Goal: Information Seeking & Learning: Find specific page/section

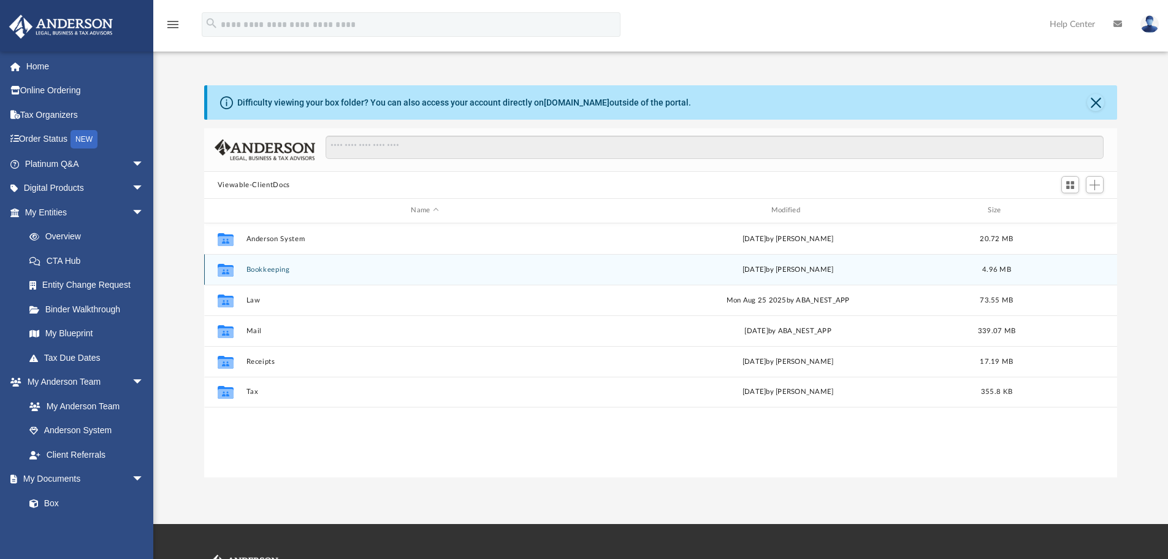
scroll to position [270, 904]
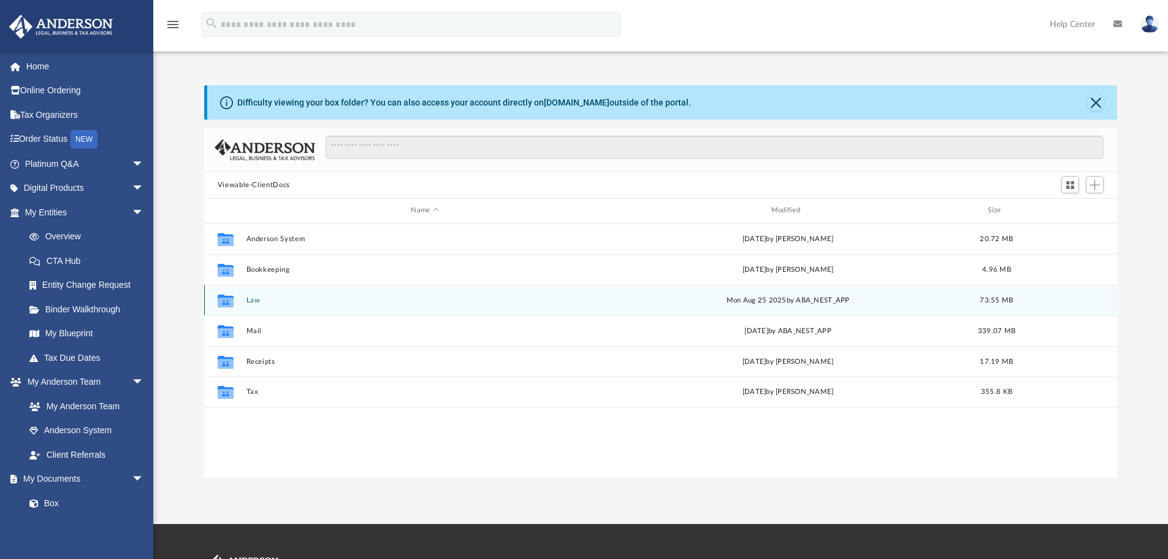
click at [261, 302] on button "Law" at bounding box center [425, 300] width 358 height 8
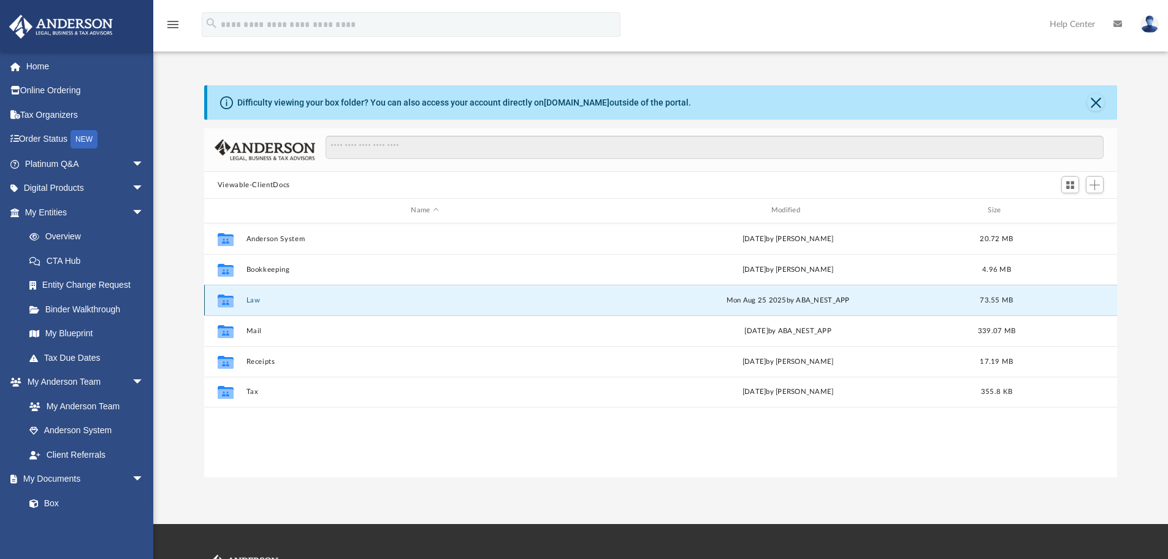
click at [261, 302] on button "Law" at bounding box center [425, 300] width 358 height 8
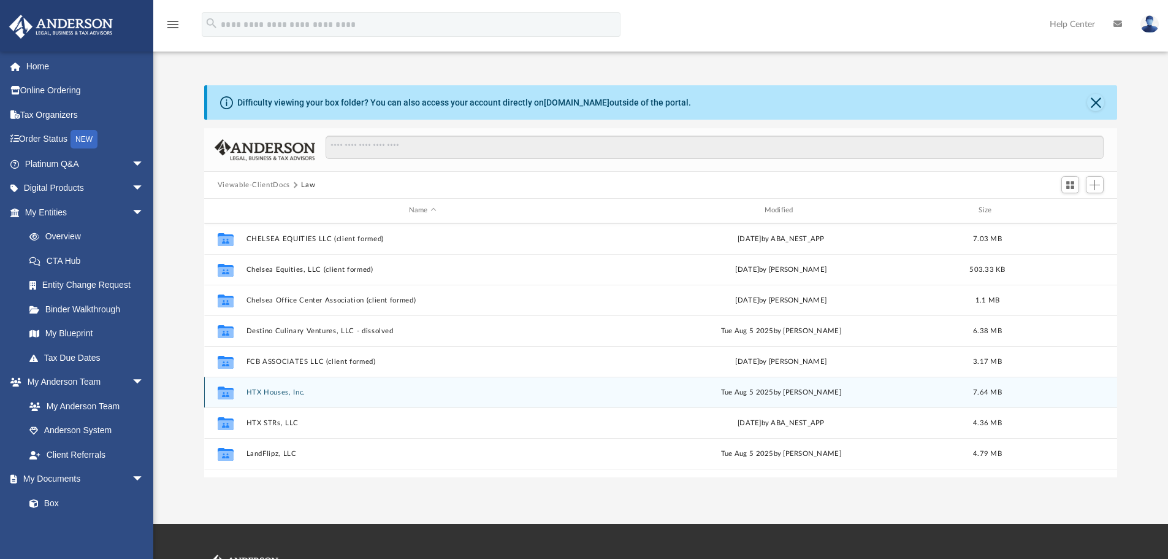
scroll to position [123, 0]
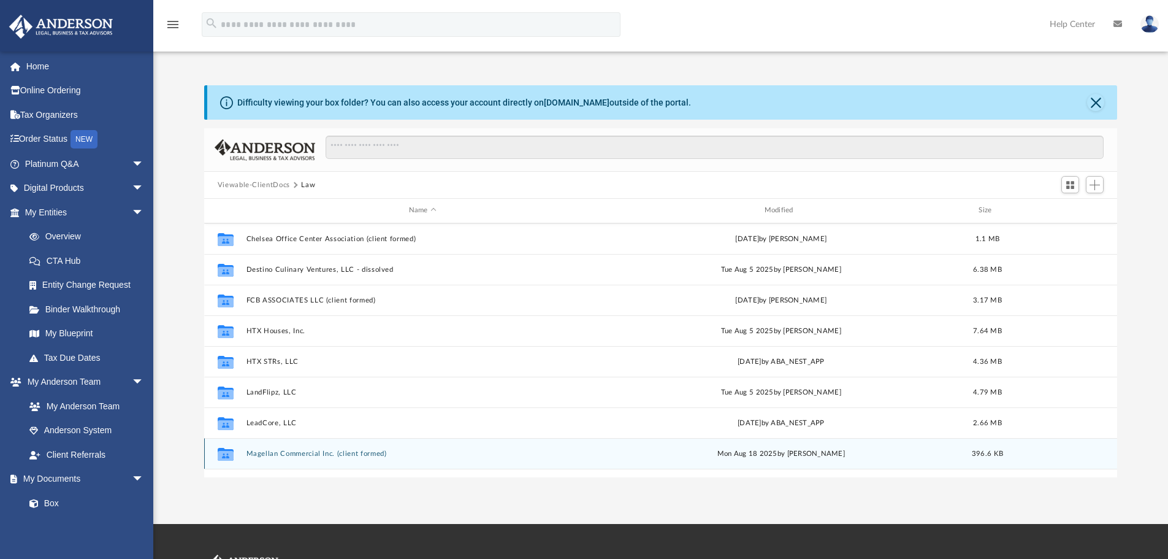
click at [324, 458] on button "Magellan Commercial Inc. (client formed)" at bounding box center [422, 454] width 353 height 8
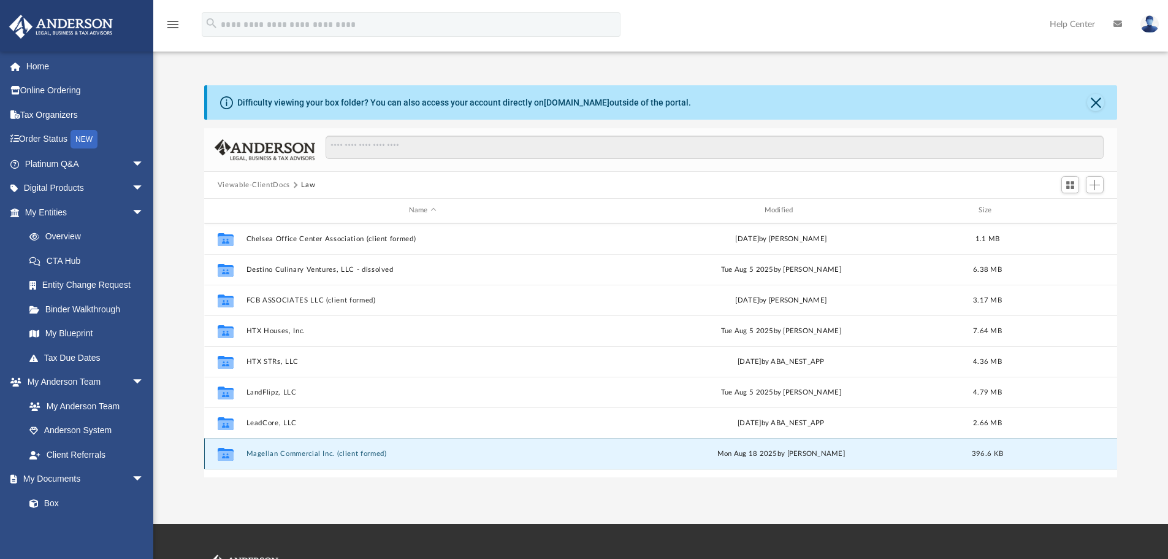
click at [324, 458] on button "Magellan Commercial Inc. (client formed)" at bounding box center [422, 454] width 353 height 8
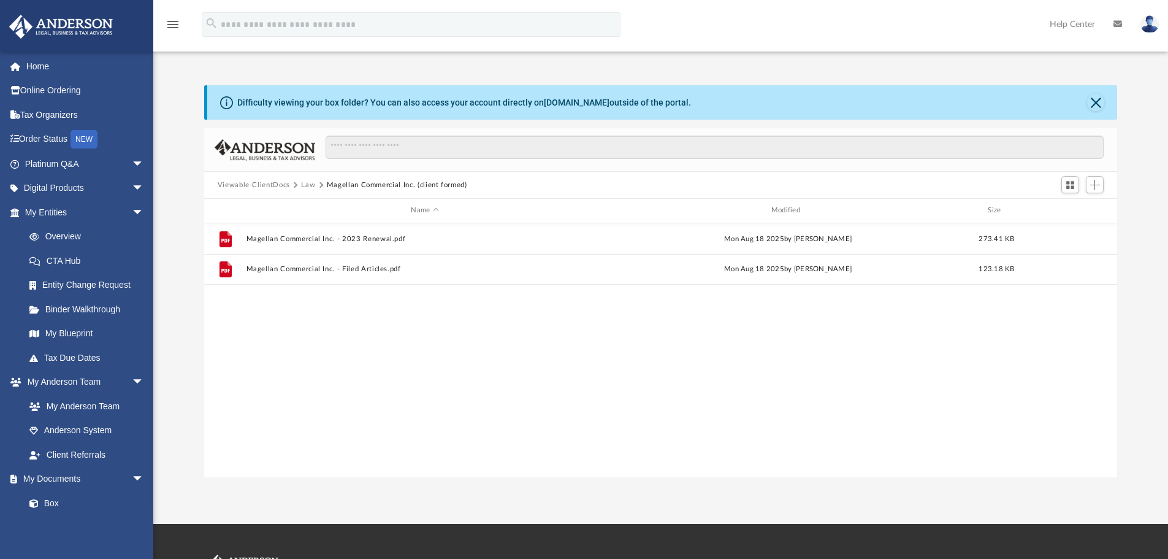
scroll to position [0, 0]
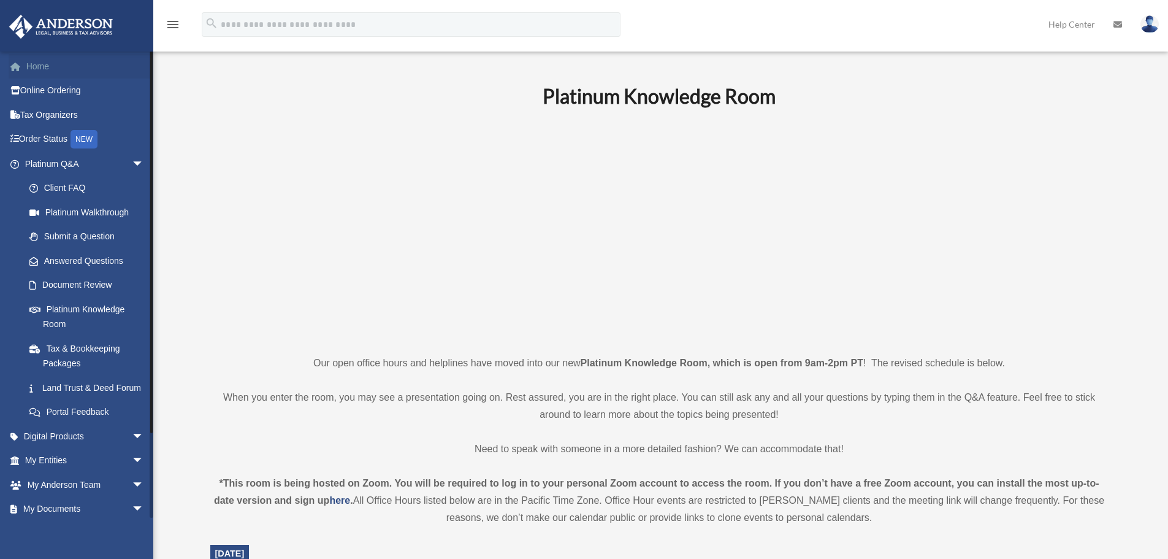
click at [37, 68] on link "Home" at bounding box center [86, 66] width 154 height 25
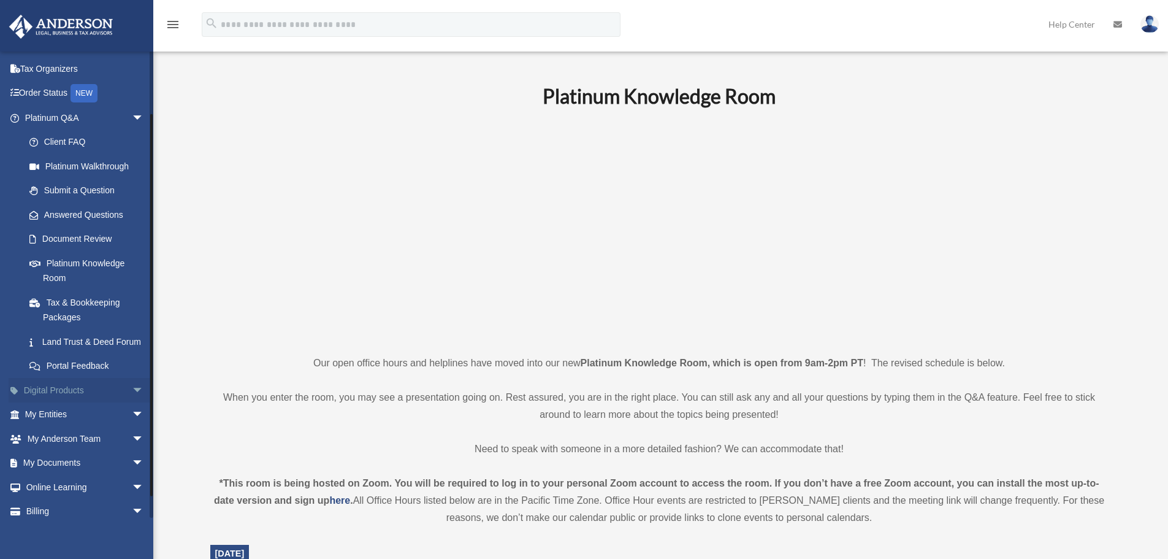
scroll to position [94, 0]
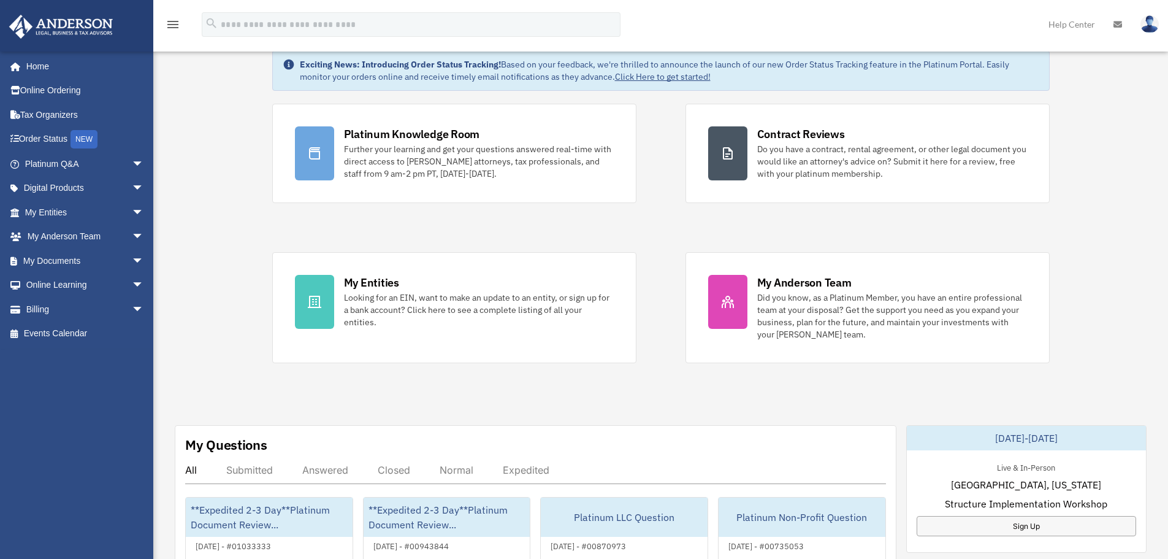
scroll to position [61, 0]
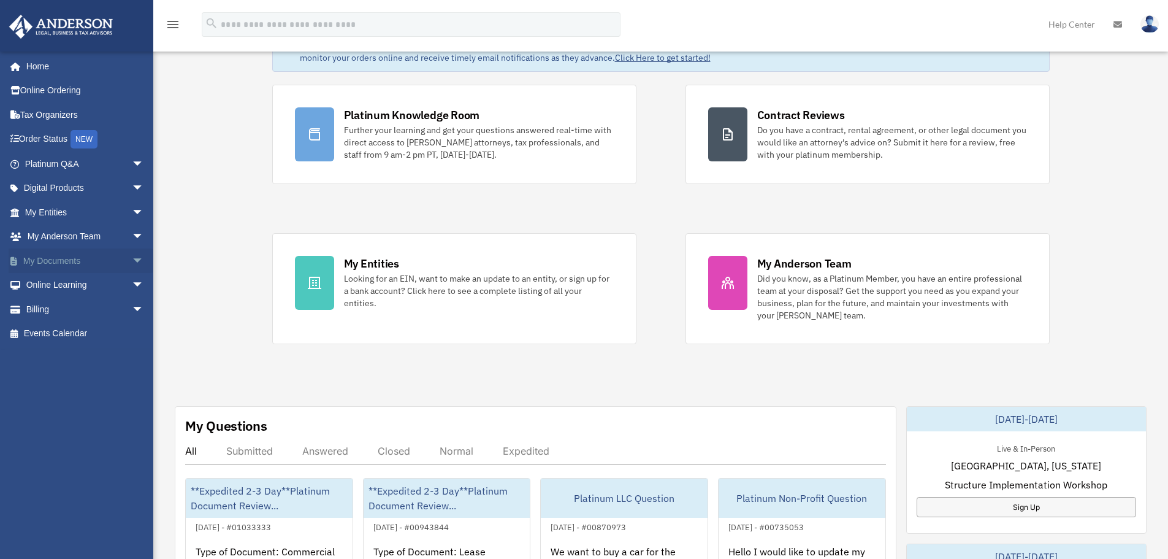
click at [85, 261] on link "My Documents arrow_drop_down" at bounding box center [86, 260] width 154 height 25
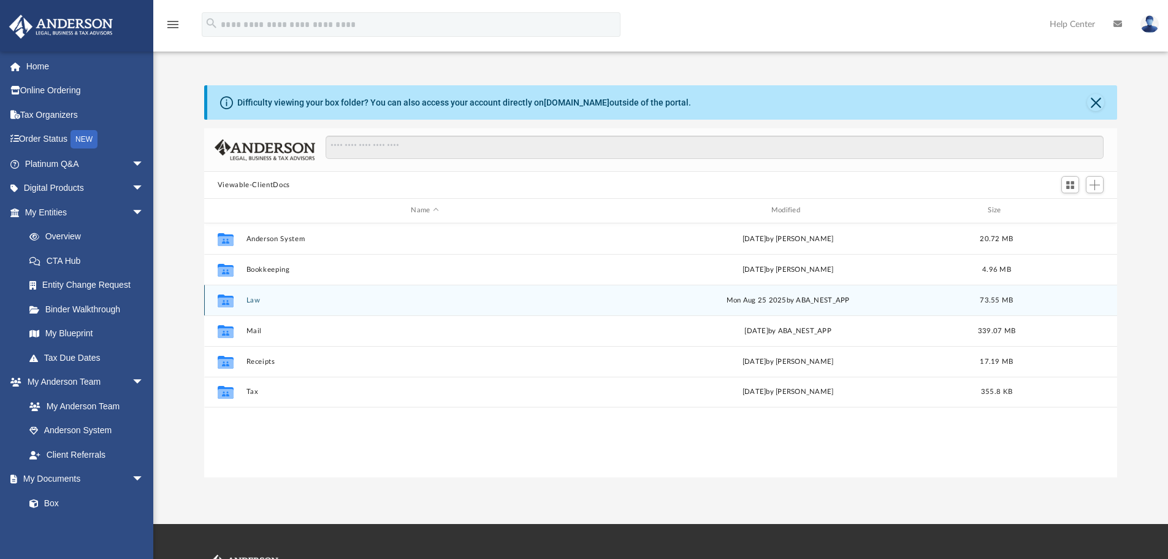
scroll to position [270, 904]
click at [256, 297] on button "Law" at bounding box center [425, 300] width 358 height 8
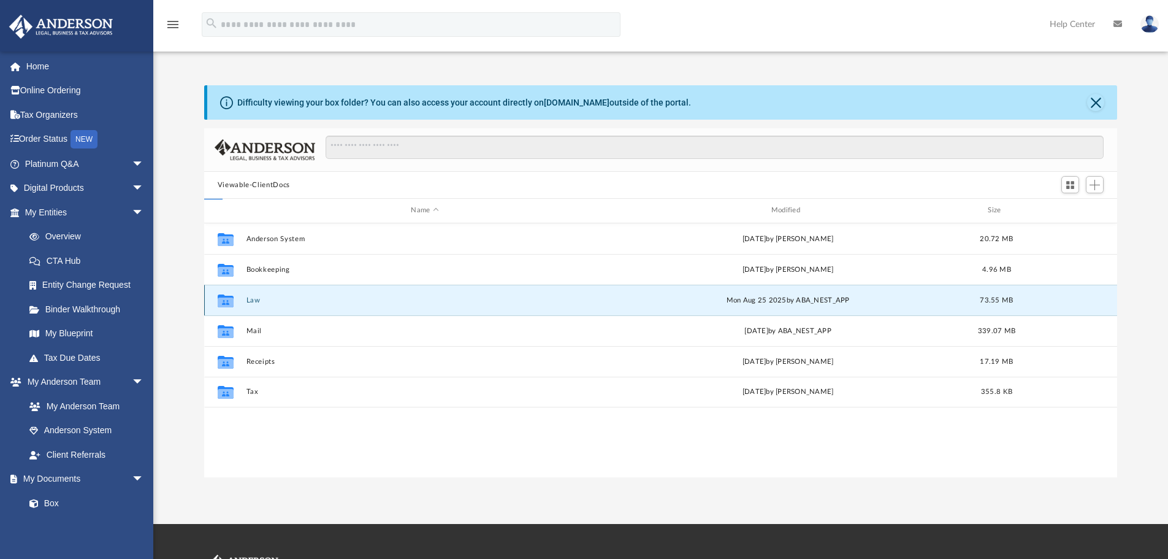
click at [256, 297] on button "Law" at bounding box center [425, 300] width 358 height 8
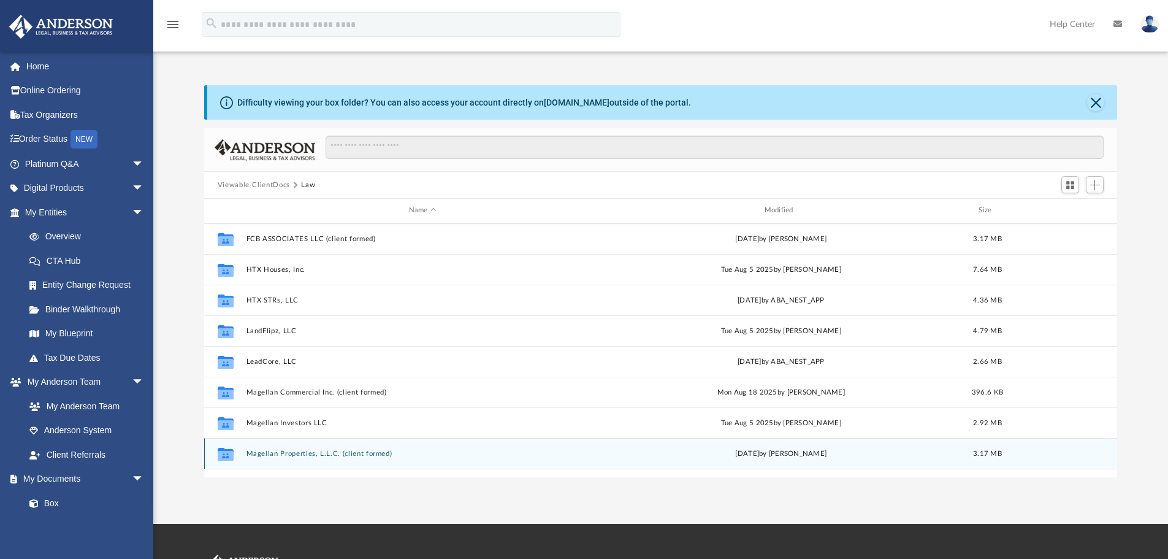
scroll to position [245, 0]
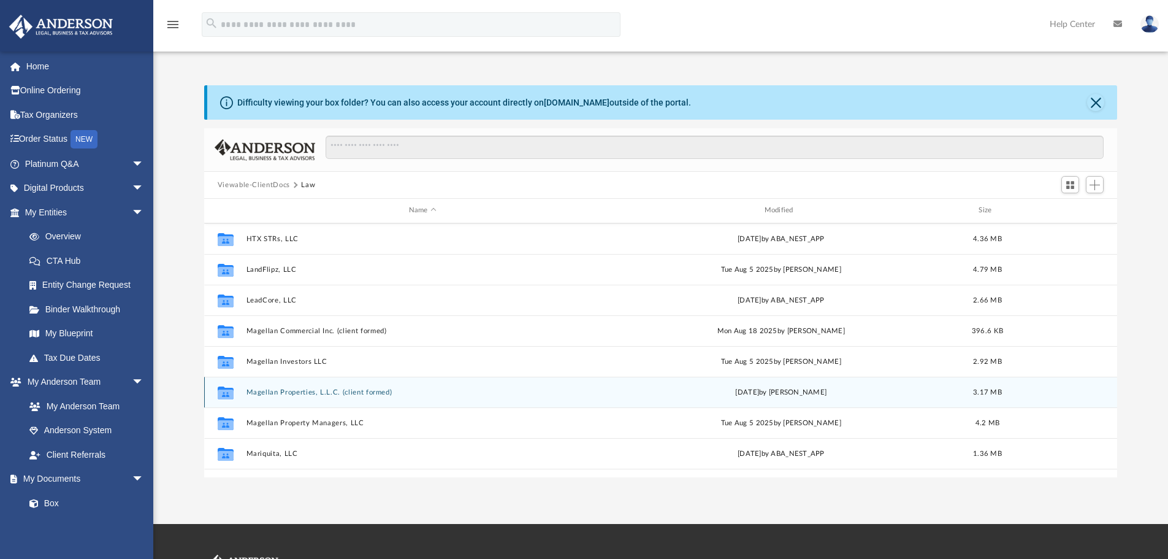
click at [329, 394] on button "Magellan Properties, L.L.C. (client formed)" at bounding box center [422, 392] width 353 height 8
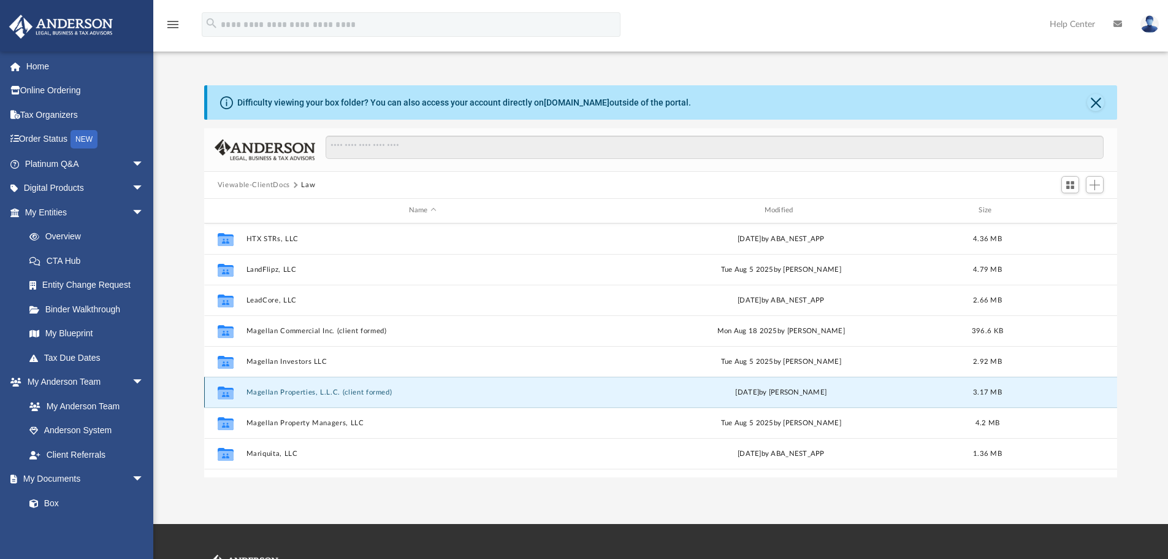
click at [329, 394] on button "Magellan Properties, L.L.C. (client formed)" at bounding box center [422, 392] width 353 height 8
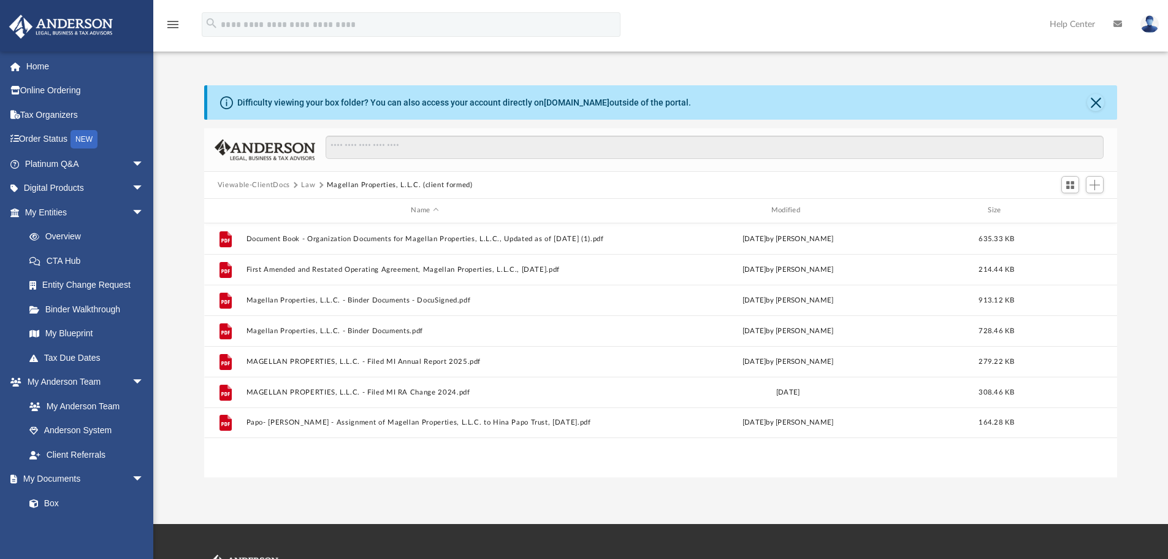
scroll to position [0, 0]
drag, startPoint x: 994, startPoint y: 66, endPoint x: 986, endPoint y: 66, distance: 7.4
click at [994, 66] on div "Difficulty viewing your box folder? You can also access your account directly o…" at bounding box center [660, 268] width 1015 height 418
click at [369, 180] on button "Magellan Properties, L.L.C. (client formed)" at bounding box center [400, 185] width 146 height 11
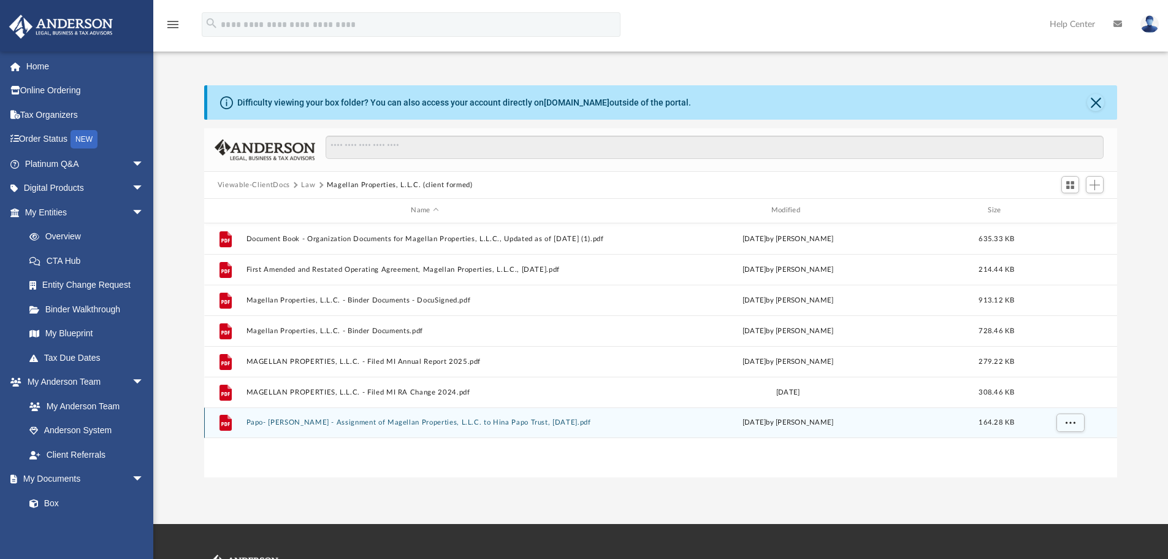
click at [405, 424] on button "Papo- Rene - Assignment of Magellan Properties, L.L.C. to Hina Papo Trust, 4-14…" at bounding box center [425, 422] width 358 height 8
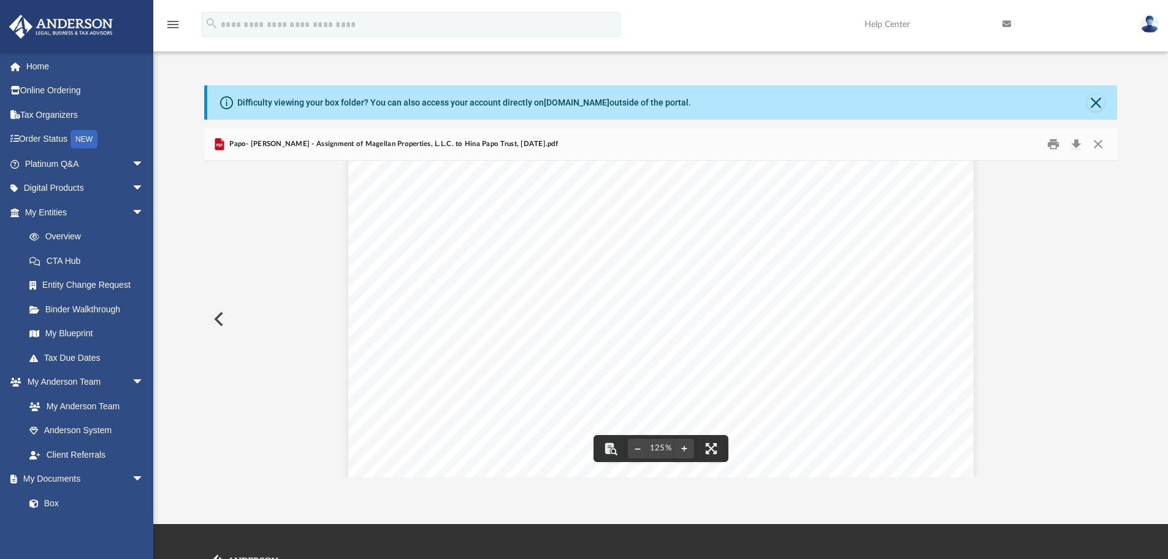
scroll to position [144, 0]
click at [218, 310] on button "Preview" at bounding box center [217, 319] width 27 height 34
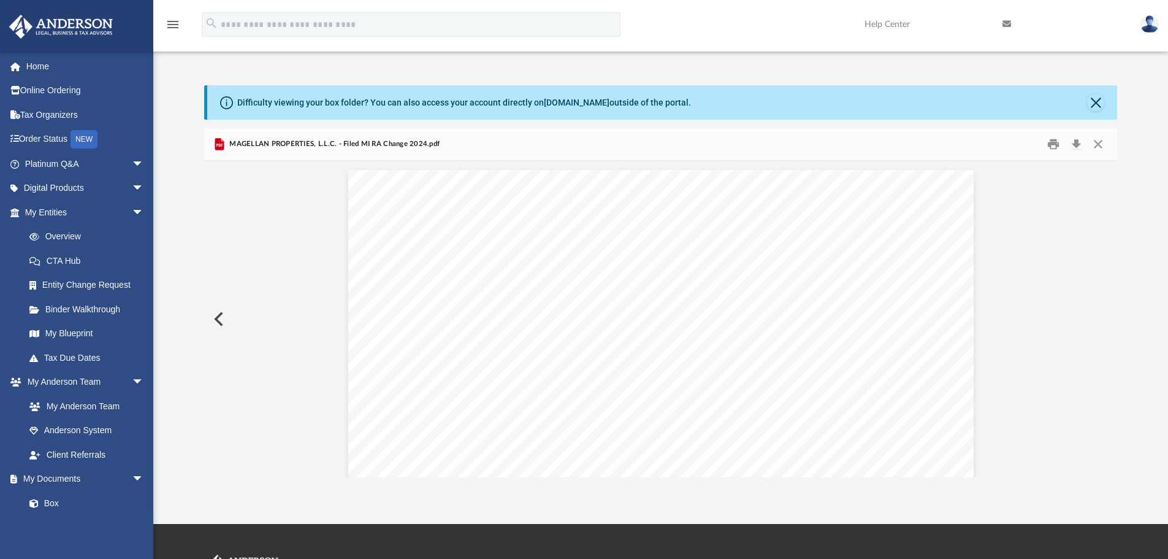
click at [218, 310] on button "Preview" at bounding box center [217, 319] width 27 height 34
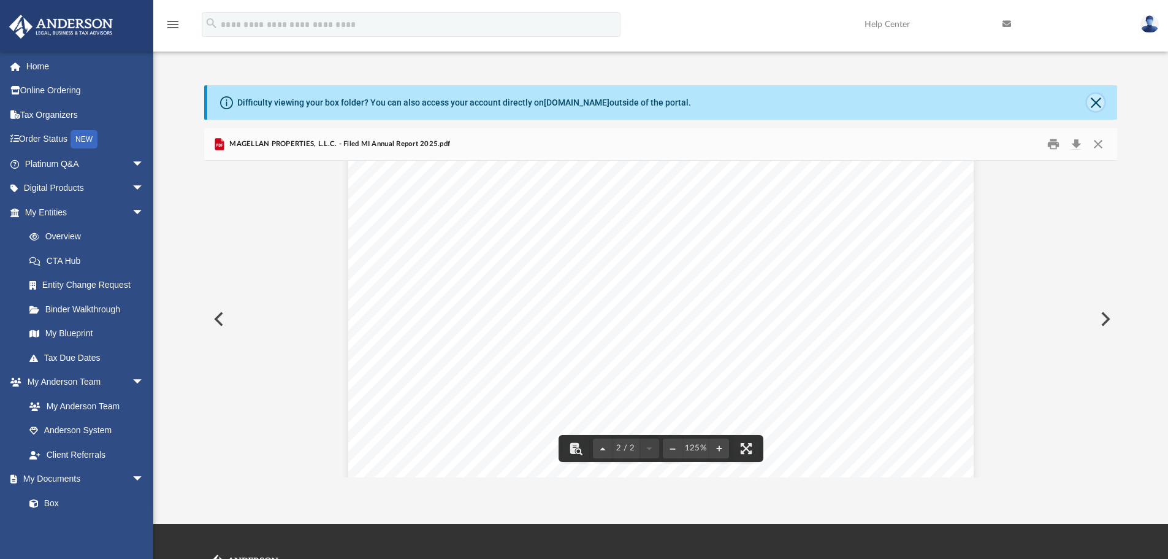
click at [1096, 99] on button "Close" at bounding box center [1095, 102] width 17 height 17
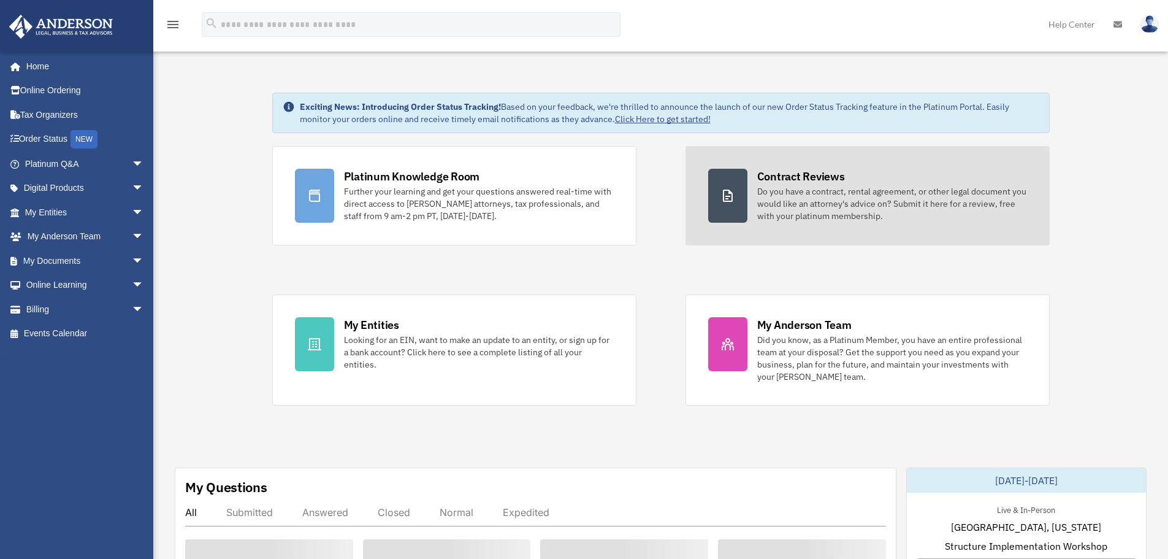
scroll to position [61, 0]
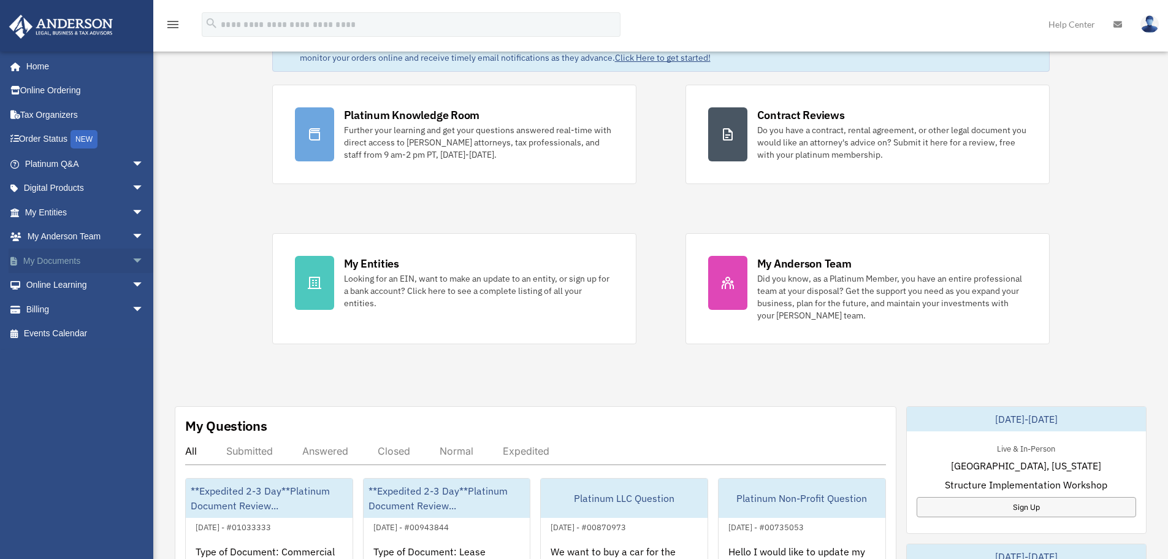
click at [64, 269] on link "My Documents arrow_drop_down" at bounding box center [86, 260] width 154 height 25
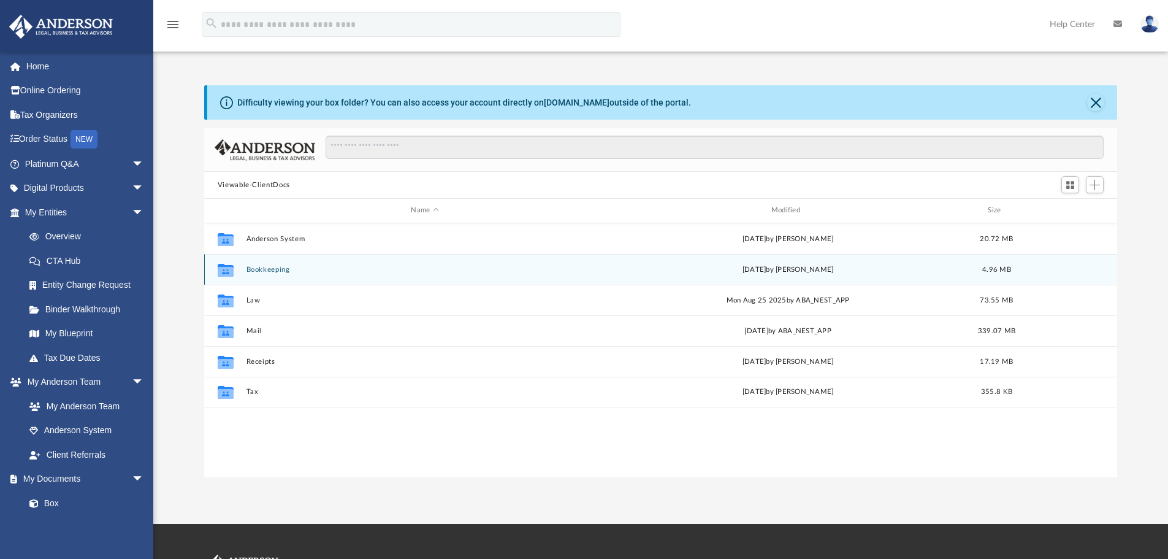
scroll to position [270, 904]
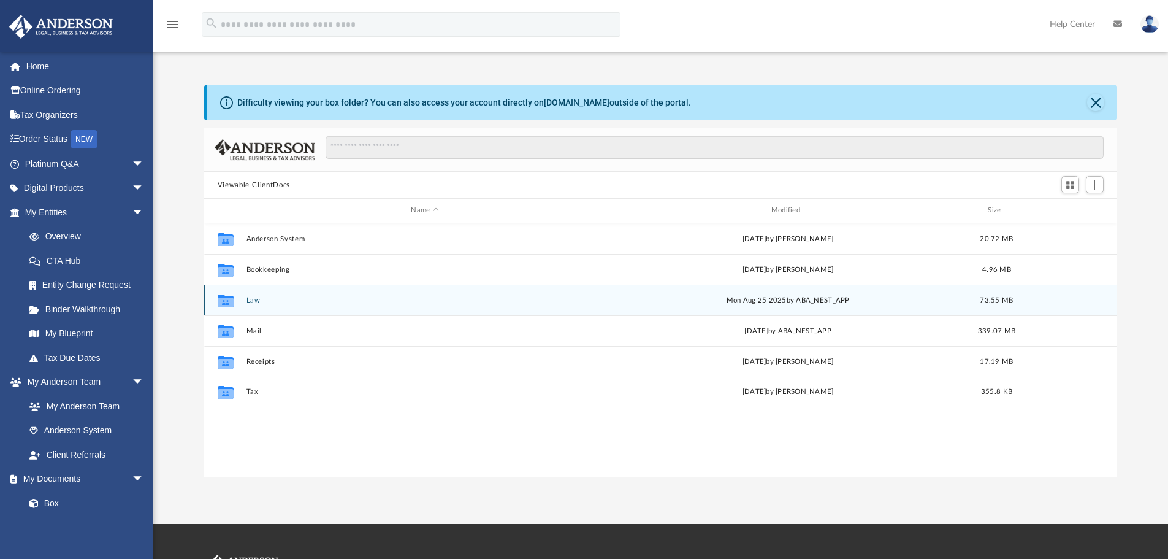
click at [258, 307] on div "Collaborated Folder Law [DATE] by ABA_NEST_APP 73.55 MB" at bounding box center [661, 300] width 914 height 31
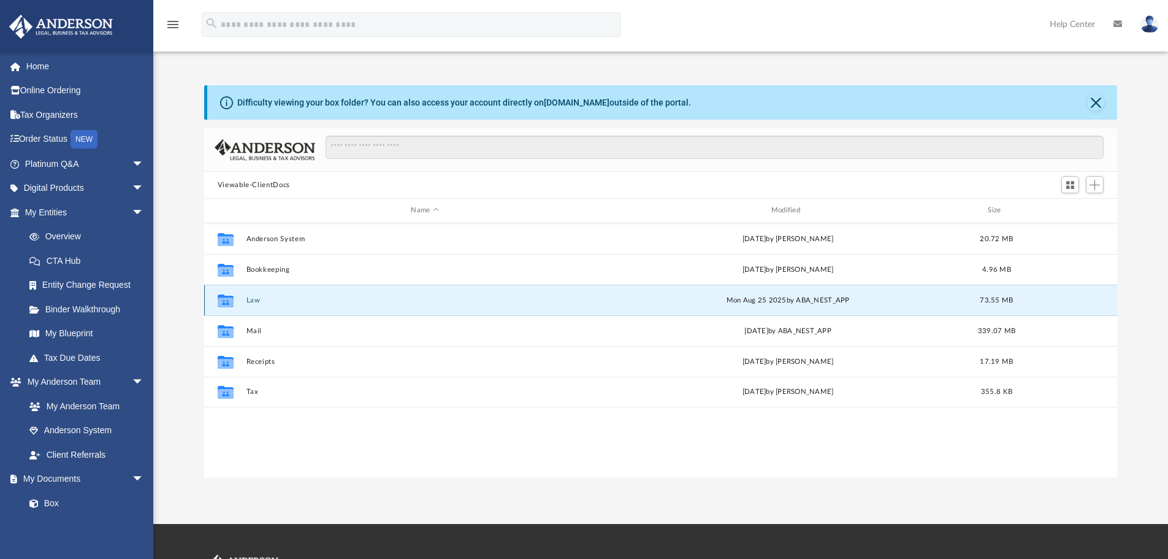
click at [258, 307] on div "Collaborated Folder Law [DATE] by ABA_NEST_APP 73.55 MB" at bounding box center [661, 300] width 914 height 31
click at [255, 301] on button "Law" at bounding box center [425, 300] width 358 height 8
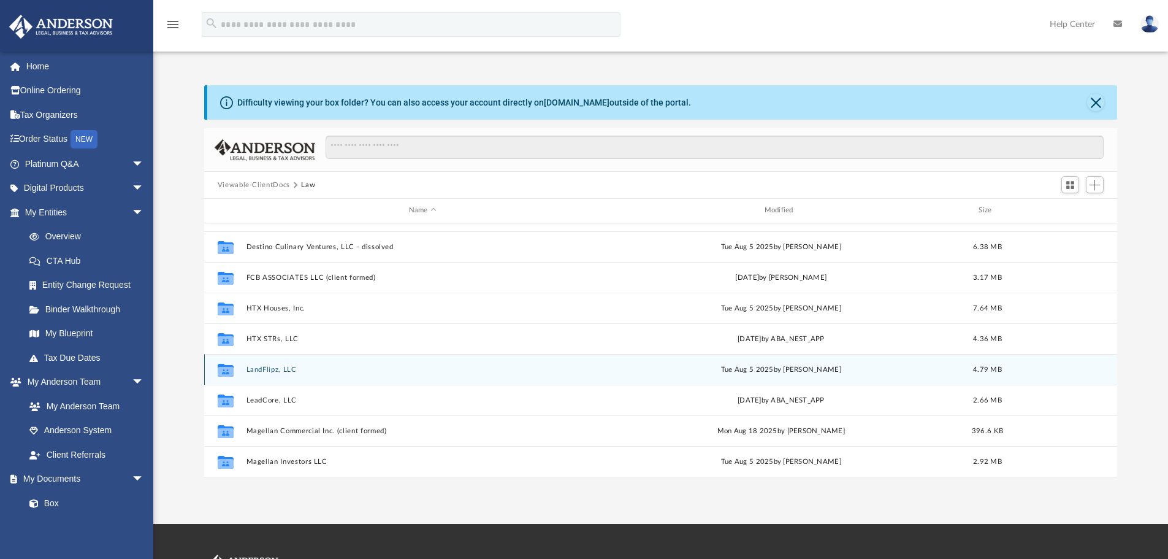
scroll to position [184, 0]
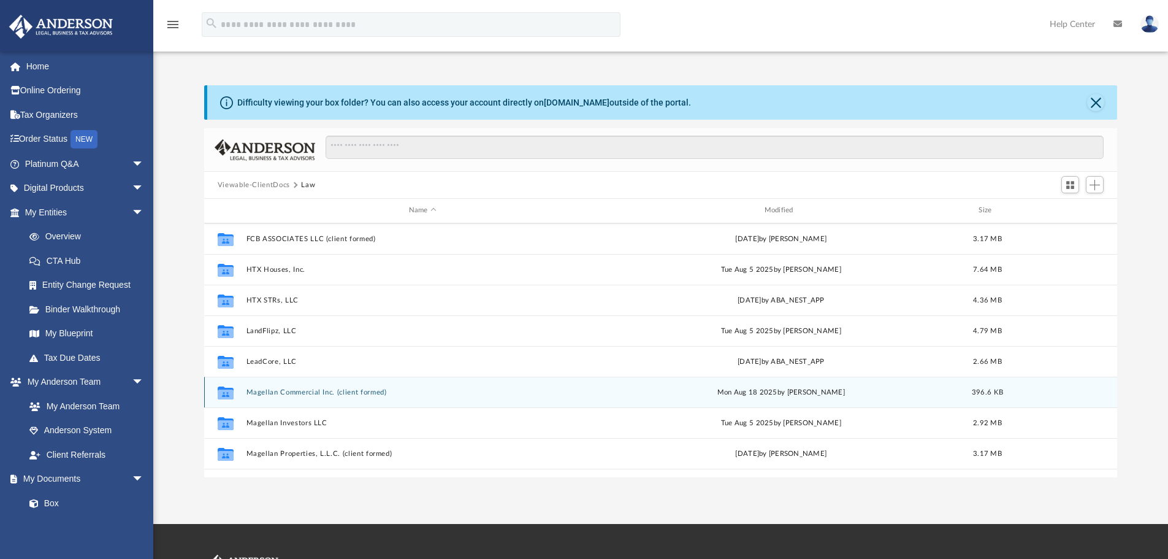
click at [329, 393] on button "Magellan Commercial Inc. (client formed)" at bounding box center [422, 392] width 353 height 8
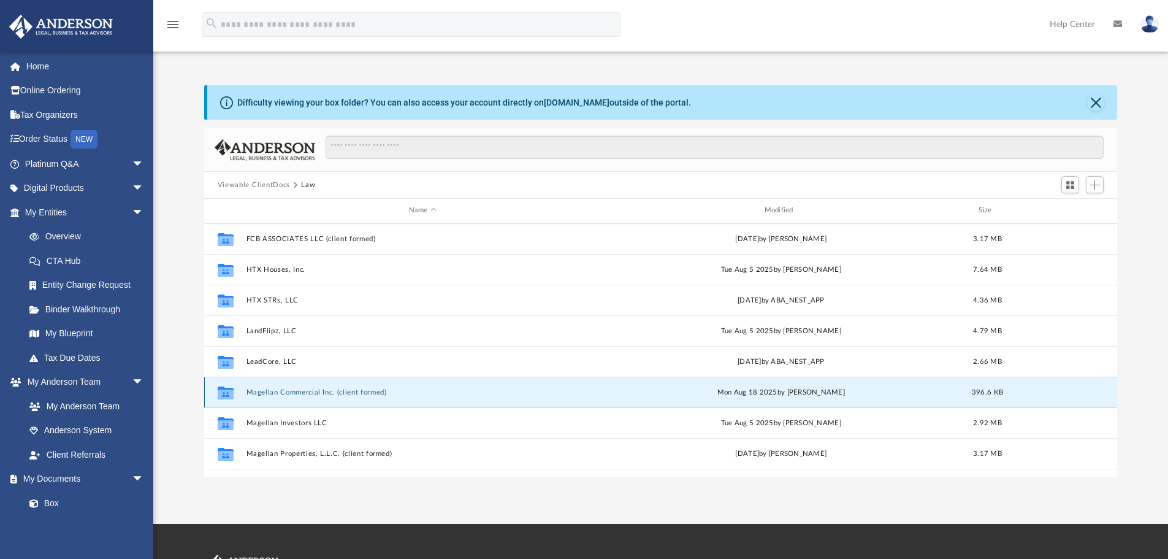
click at [329, 393] on button "Magellan Commercial Inc. (client formed)" at bounding box center [422, 392] width 353 height 8
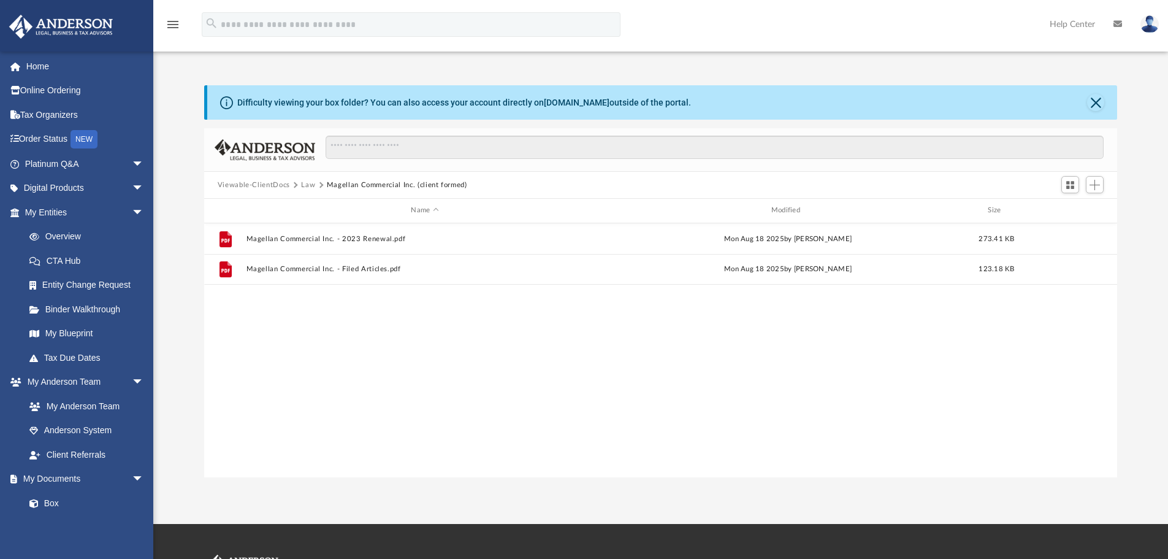
scroll to position [0, 0]
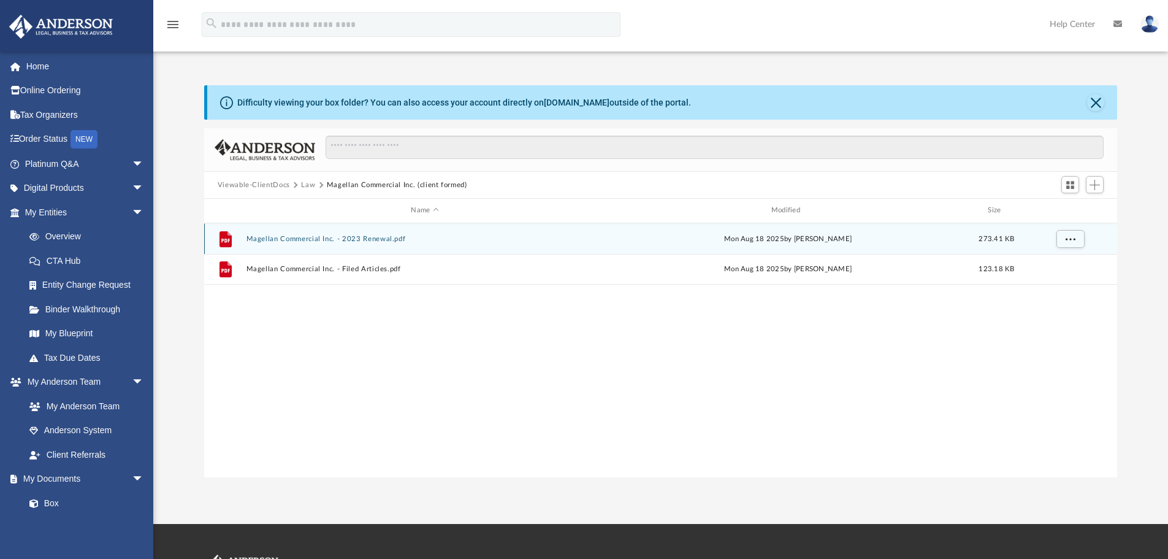
click at [307, 238] on button "Magellan Commercial Inc. - 2023 Renewal.pdf" at bounding box center [425, 239] width 358 height 8
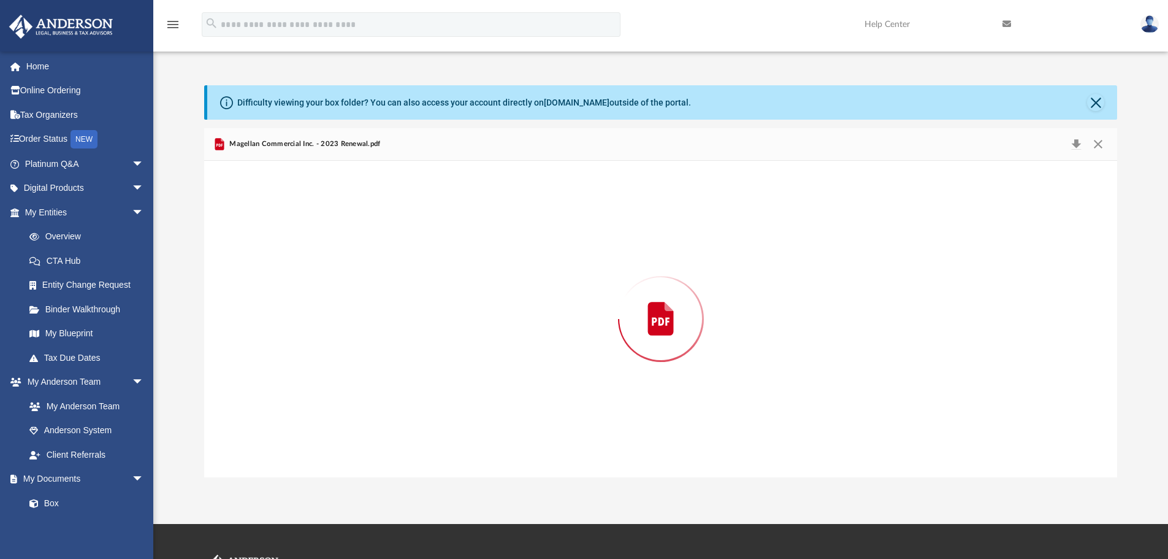
click at [307, 238] on div "Preview" at bounding box center [661, 319] width 914 height 316
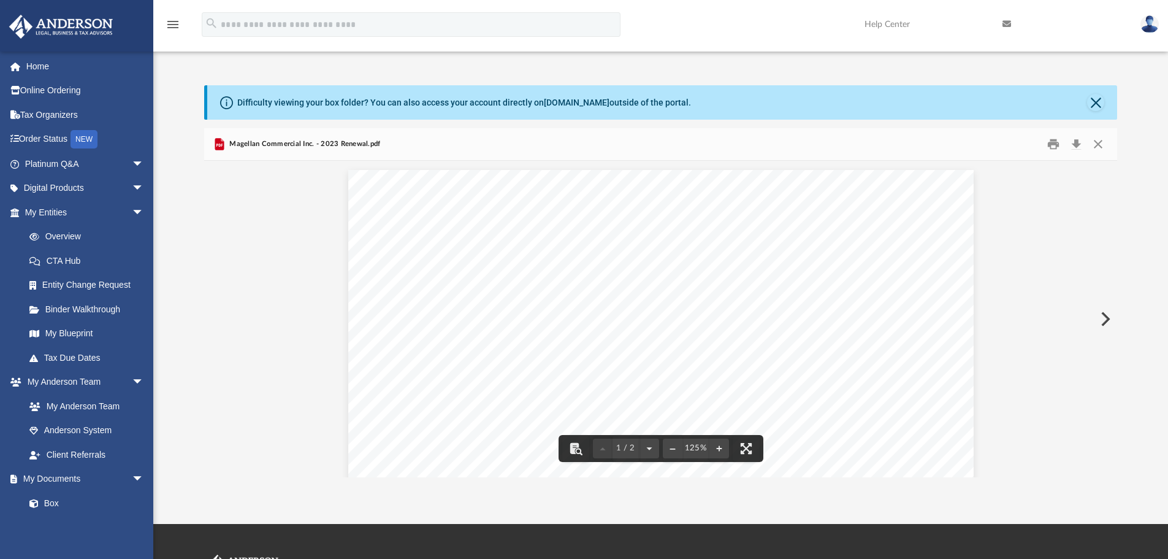
click at [644, 400] on span "800780890" at bounding box center [660, 404] width 47 height 9
click at [1100, 145] on button "Close" at bounding box center [1098, 144] width 22 height 19
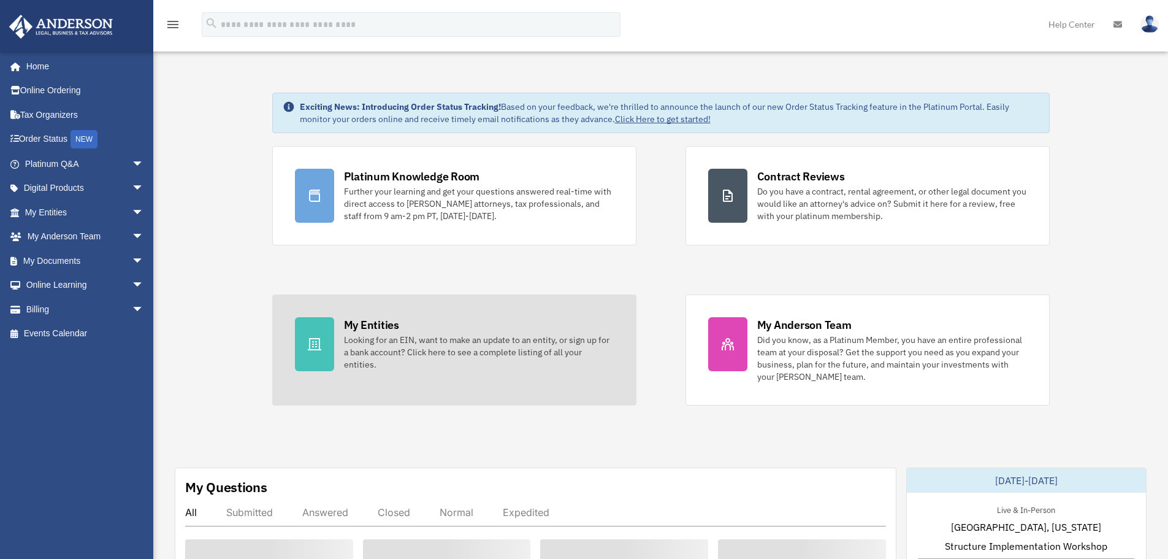
scroll to position [61, 0]
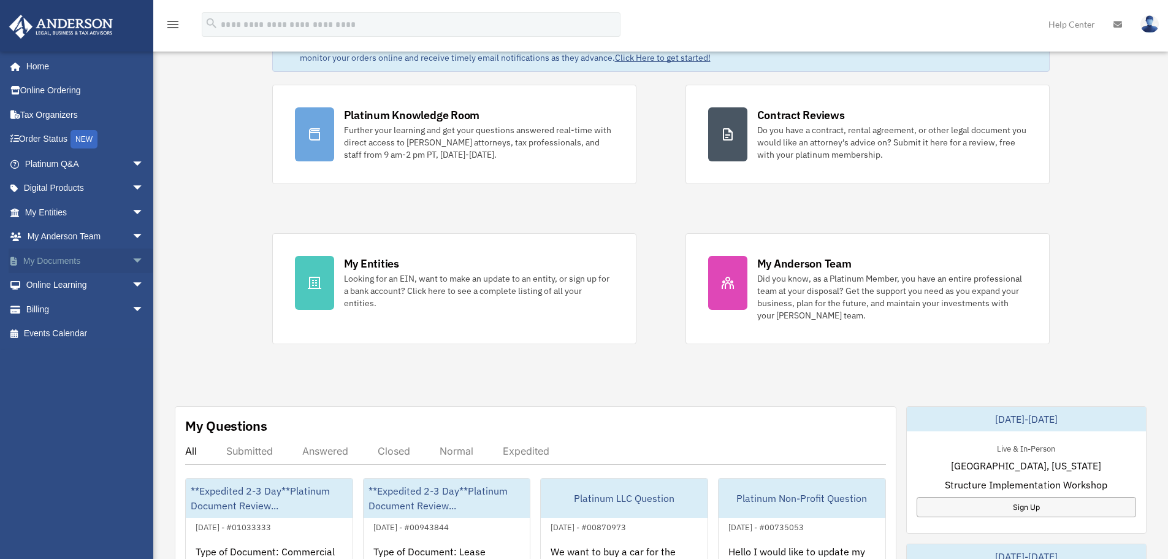
click at [48, 258] on link "My Documents arrow_drop_down" at bounding box center [86, 260] width 154 height 25
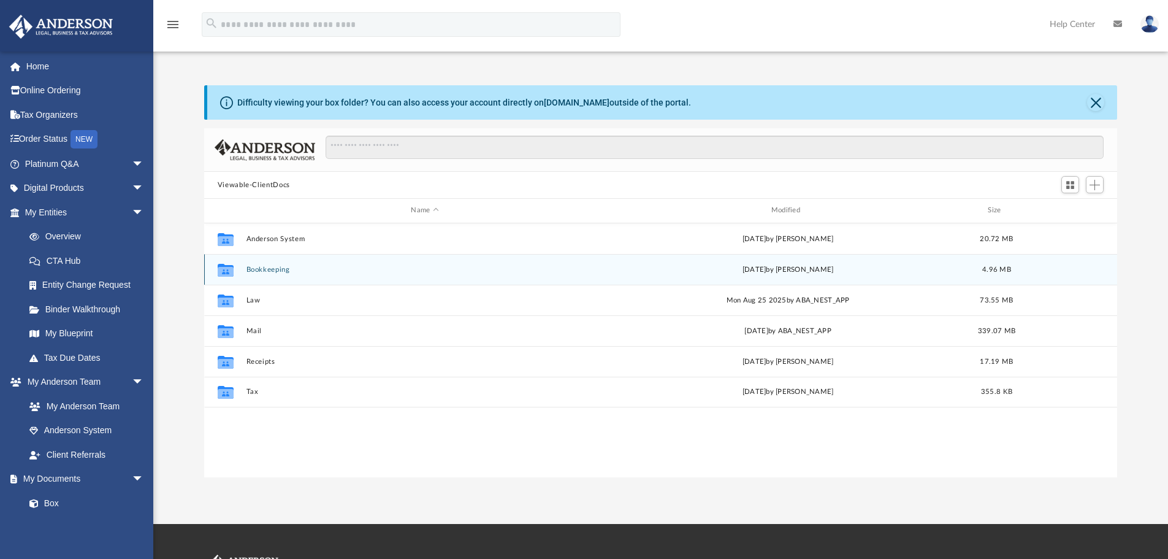
scroll to position [270, 904]
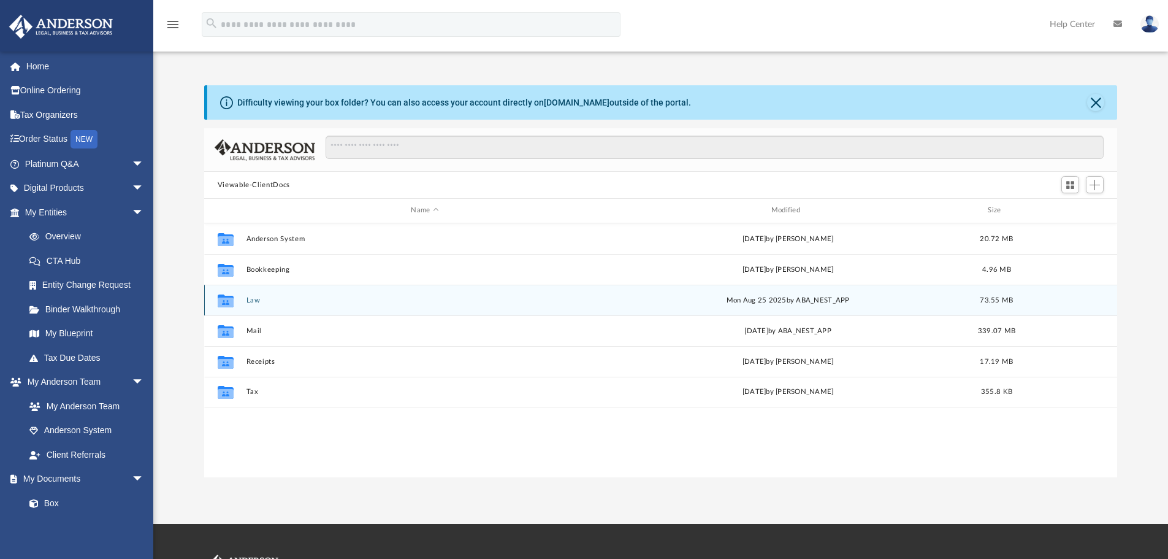
click at [253, 302] on button "Law" at bounding box center [425, 300] width 358 height 8
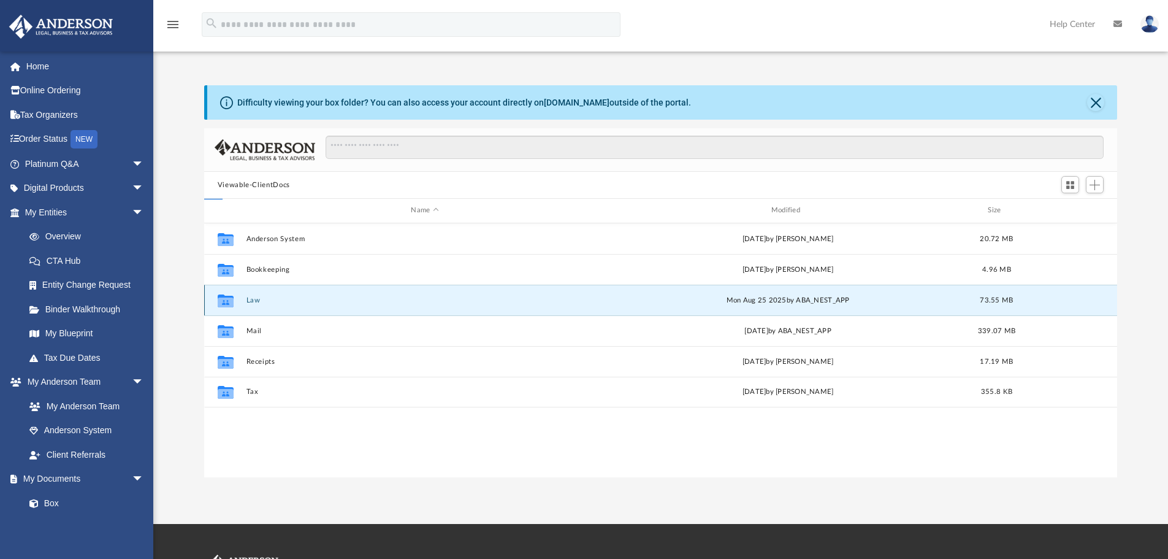
click at [253, 302] on button "Law" at bounding box center [425, 300] width 358 height 8
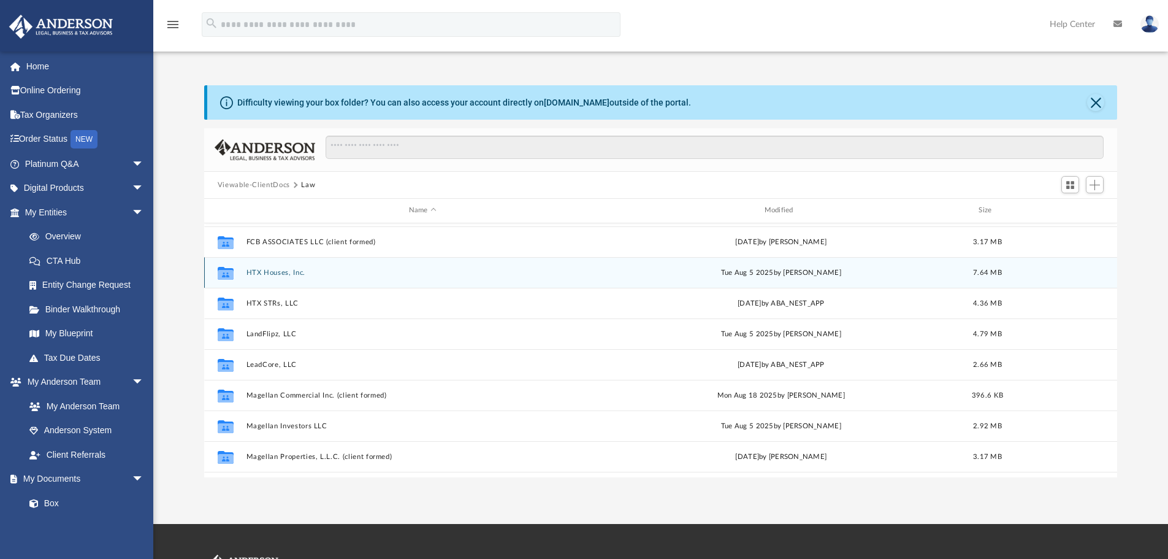
scroll to position [184, 0]
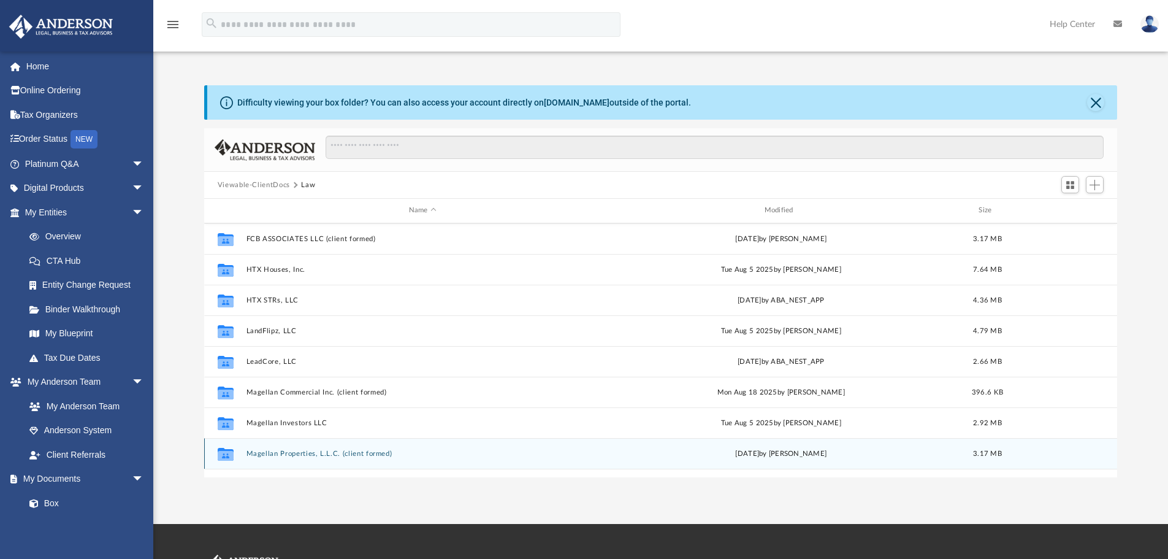
click at [334, 453] on button "Magellan Properties, L.L.C. (client formed)" at bounding box center [422, 454] width 353 height 8
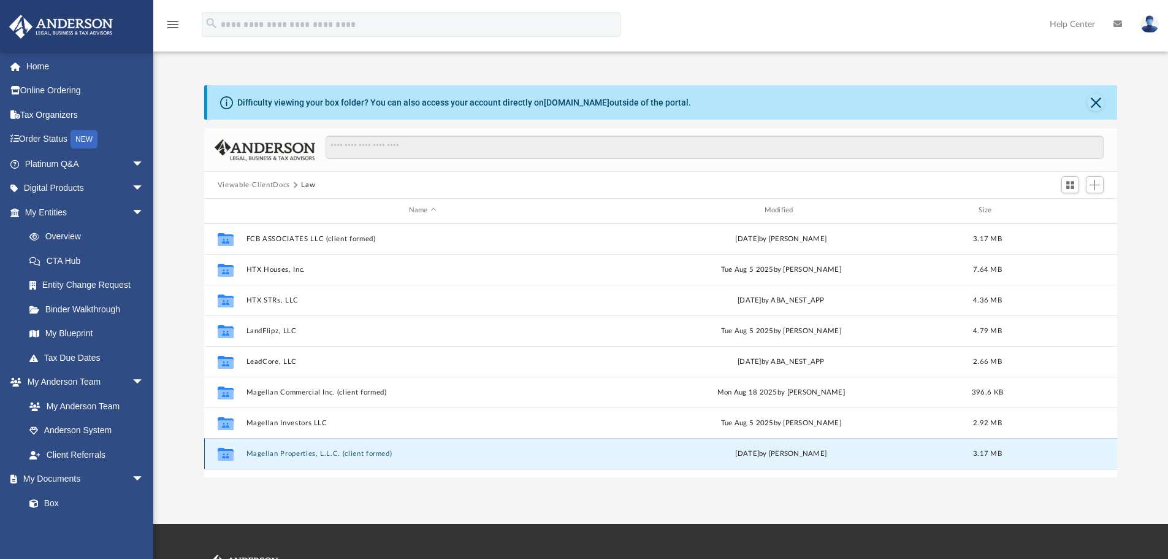
click at [334, 453] on button "Magellan Properties, L.L.C. (client formed)" at bounding box center [422, 454] width 353 height 8
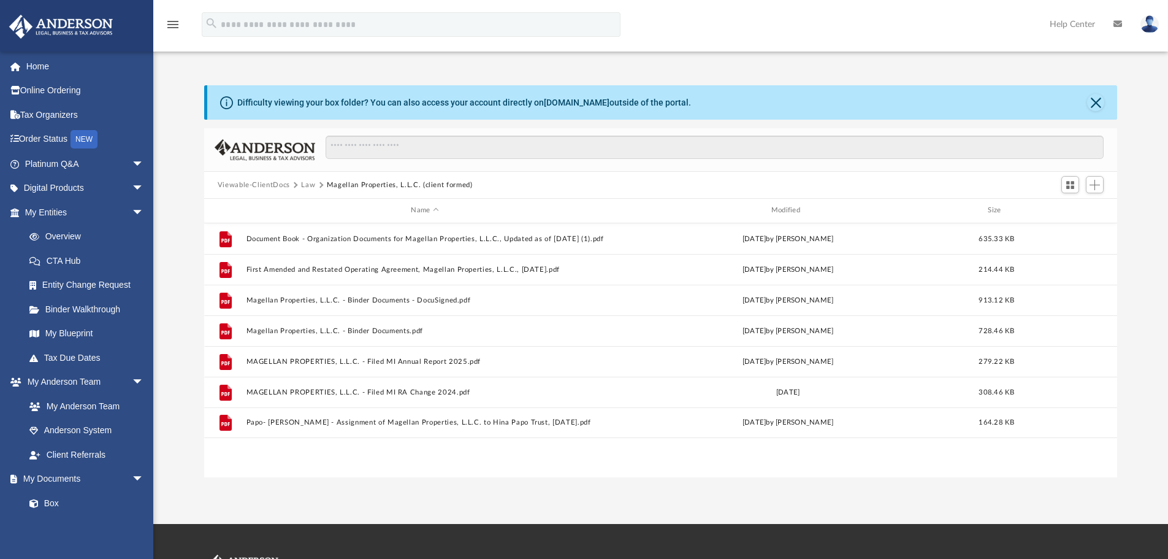
scroll to position [0, 0]
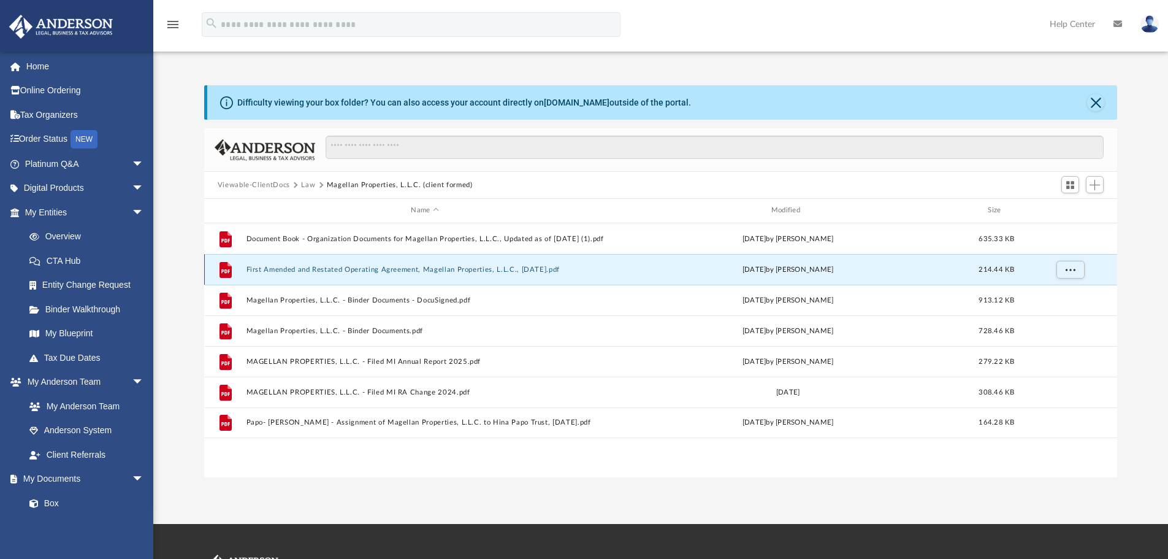
click at [391, 270] on button "First Amended and Restated Operating Agreement, Magellan Properties, L.L.C., 4-…" at bounding box center [425, 270] width 358 height 8
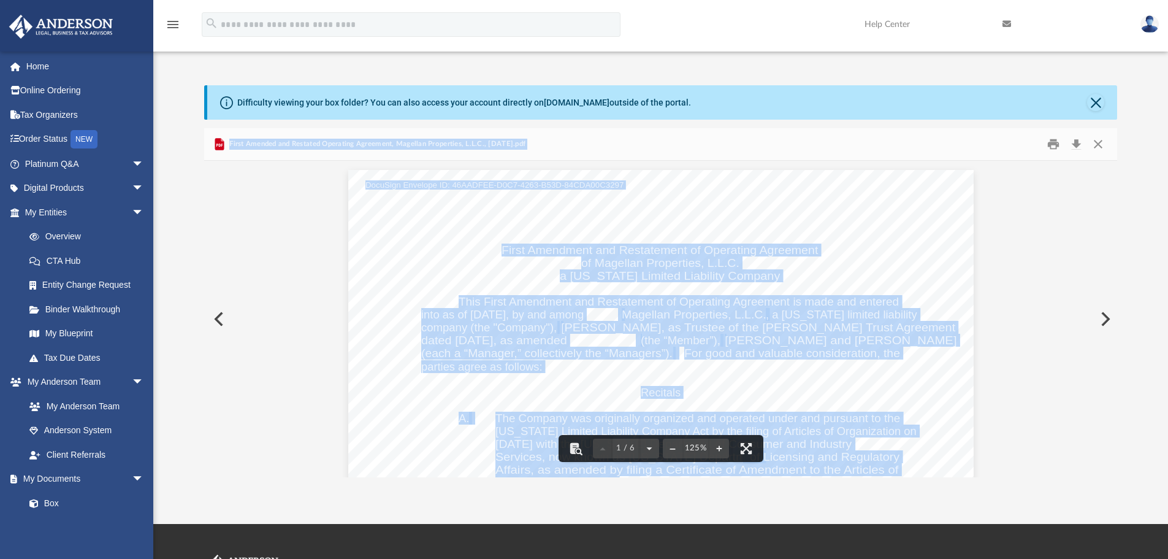
click at [221, 315] on button "Preview" at bounding box center [217, 319] width 27 height 34
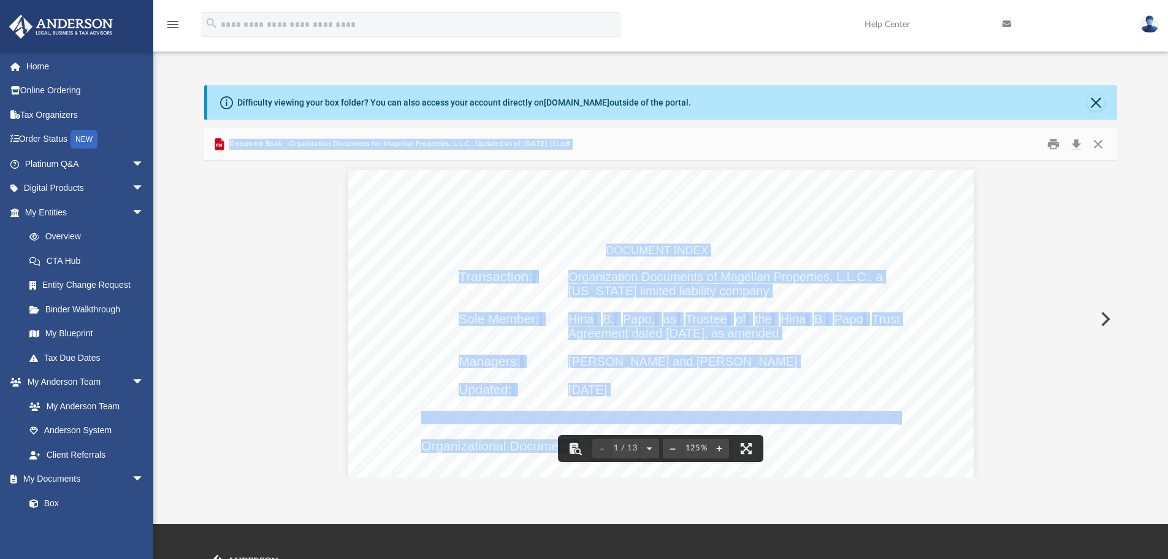
click at [1109, 321] on button "Preview" at bounding box center [1104, 319] width 27 height 34
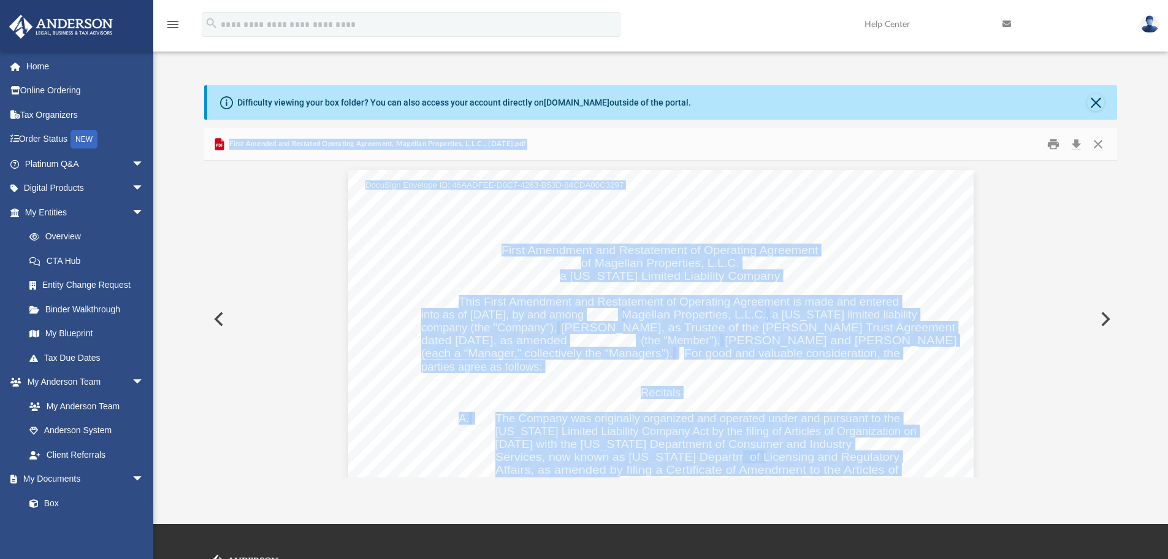
click at [1108, 322] on button "Preview" at bounding box center [1104, 319] width 27 height 34
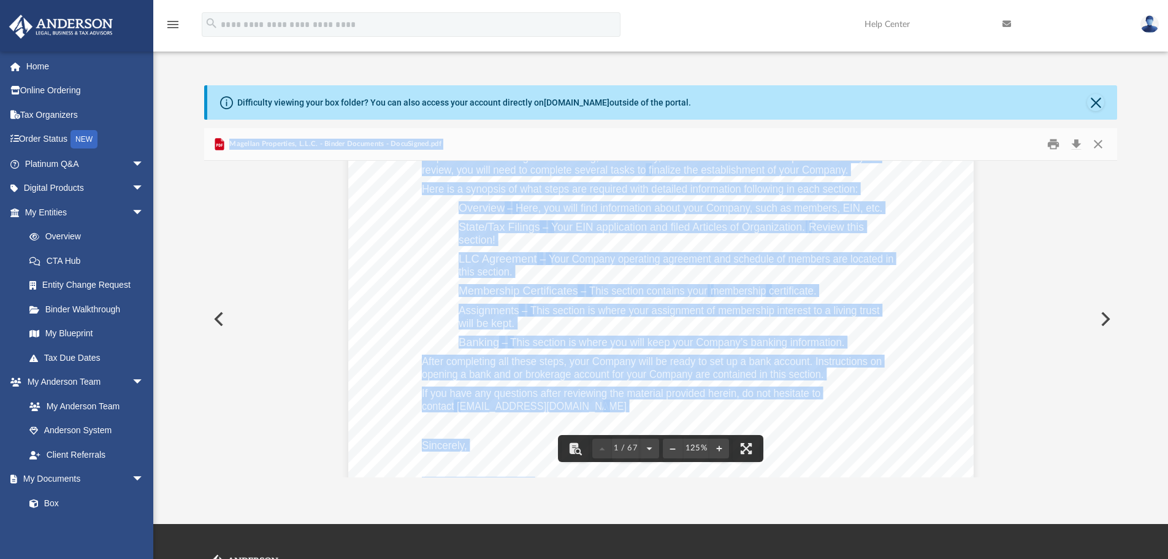
scroll to position [245, 0]
click at [1101, 315] on button "Preview" at bounding box center [1104, 319] width 27 height 34
click at [1107, 316] on button "Preview" at bounding box center [1104, 319] width 27 height 34
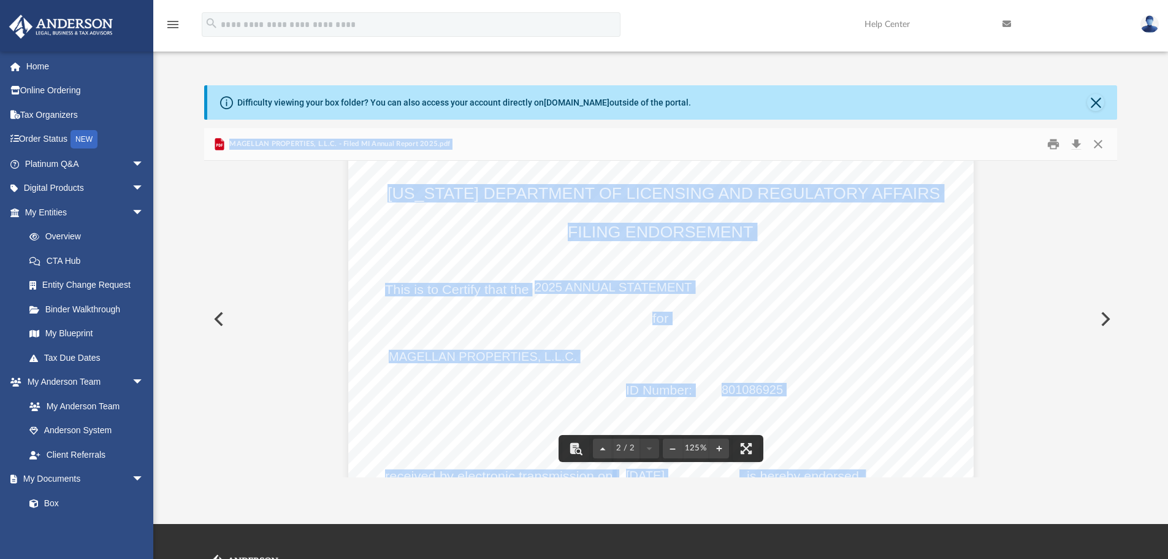
scroll to position [1012, 0]
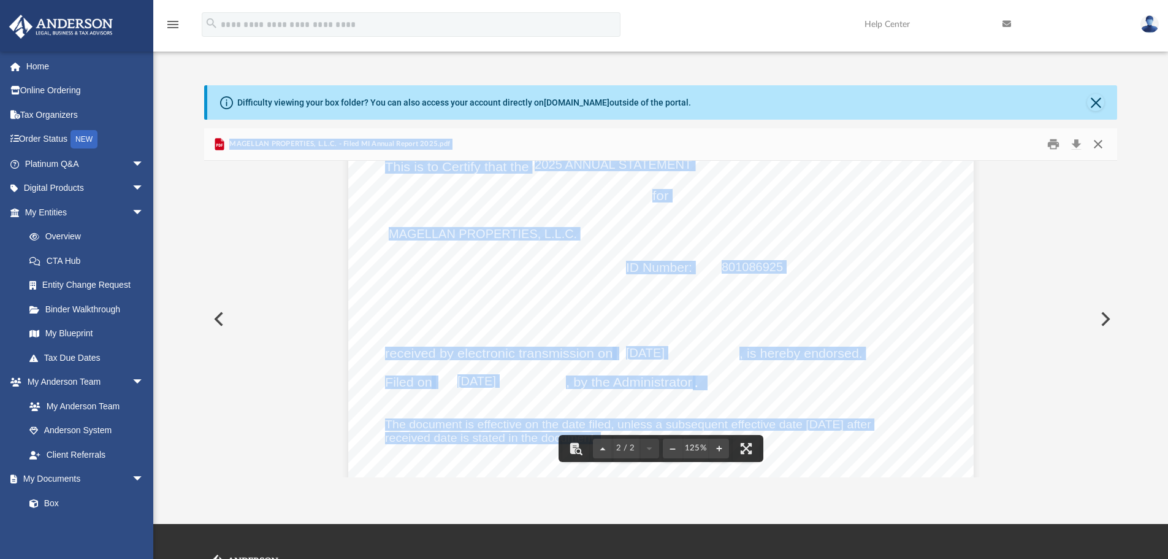
click at [1094, 140] on button "Close" at bounding box center [1098, 144] width 22 height 19
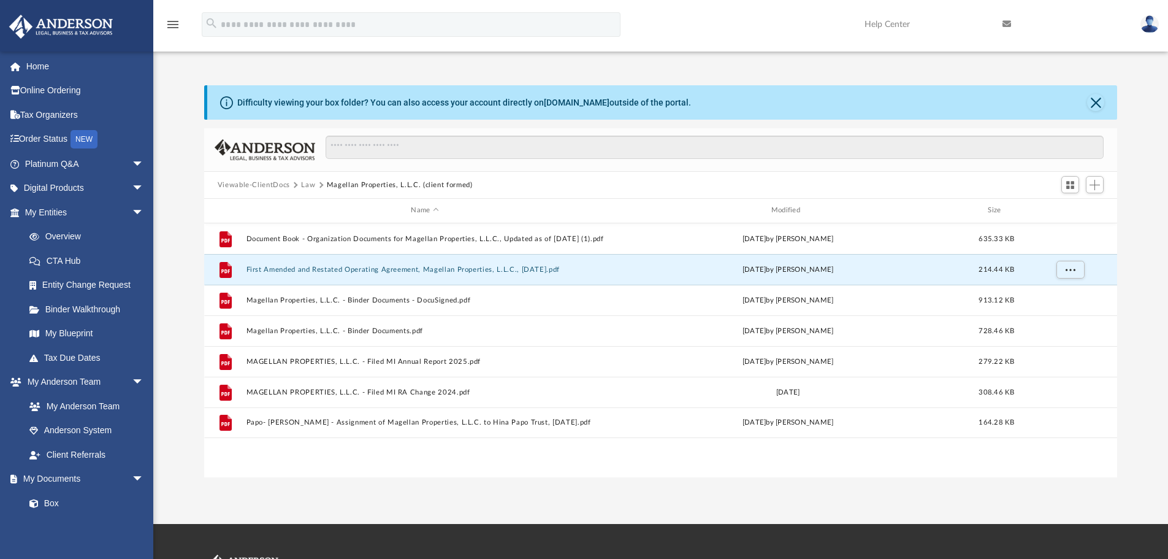
click at [356, 183] on button "Magellan Properties, L.L.C. (client formed)" at bounding box center [400, 185] width 146 height 11
click at [306, 184] on button "Law" at bounding box center [308, 185] width 14 height 11
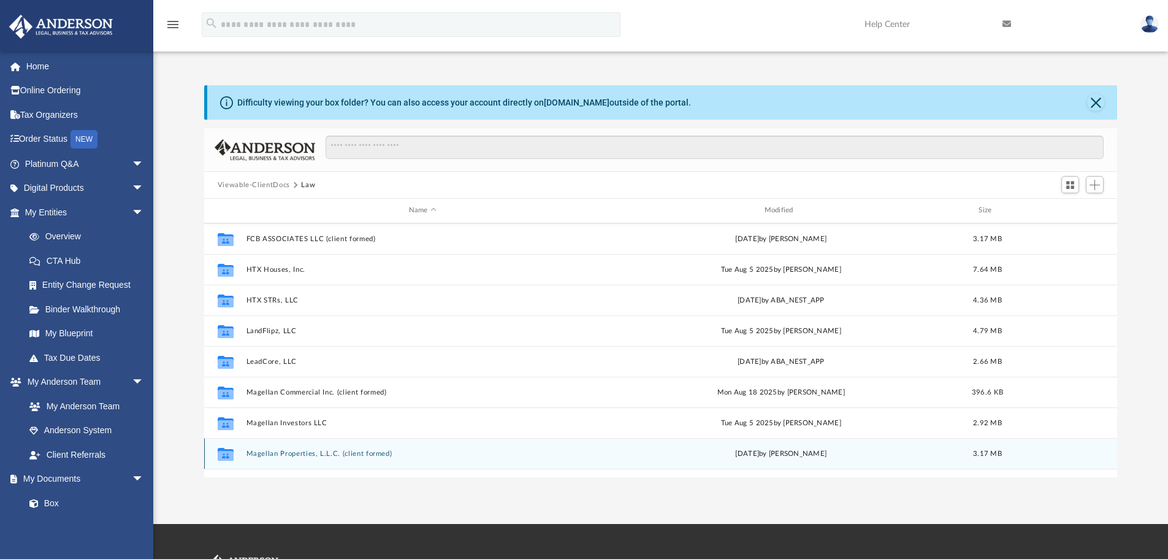
scroll to position [245, 0]
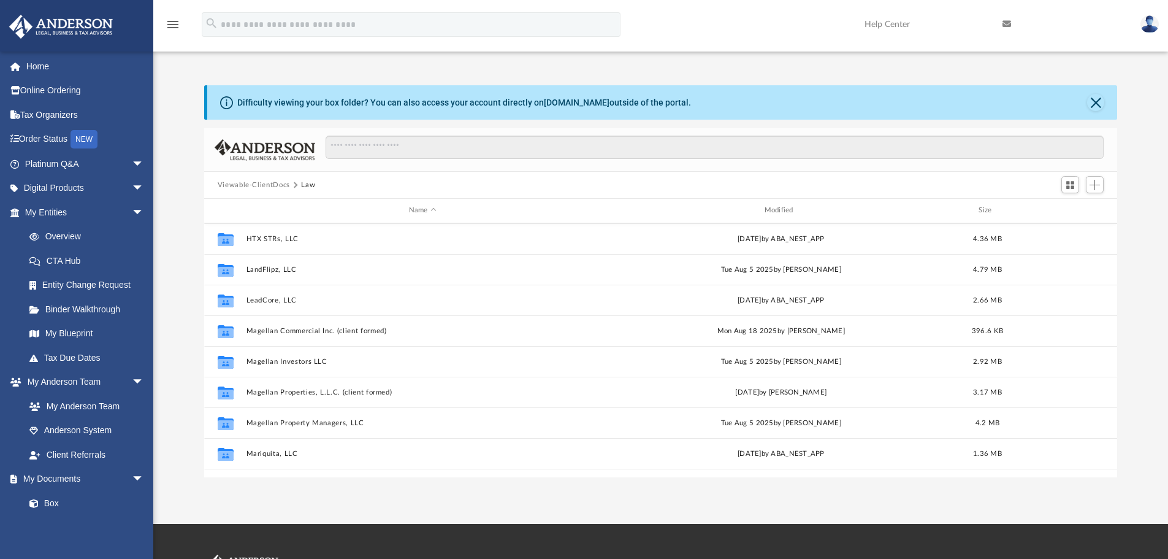
click at [350, 508] on div "App ursula@magellaninvestors.com Sign Out ursula@magellaninvestors.com Home Onl…" at bounding box center [584, 262] width 1168 height 524
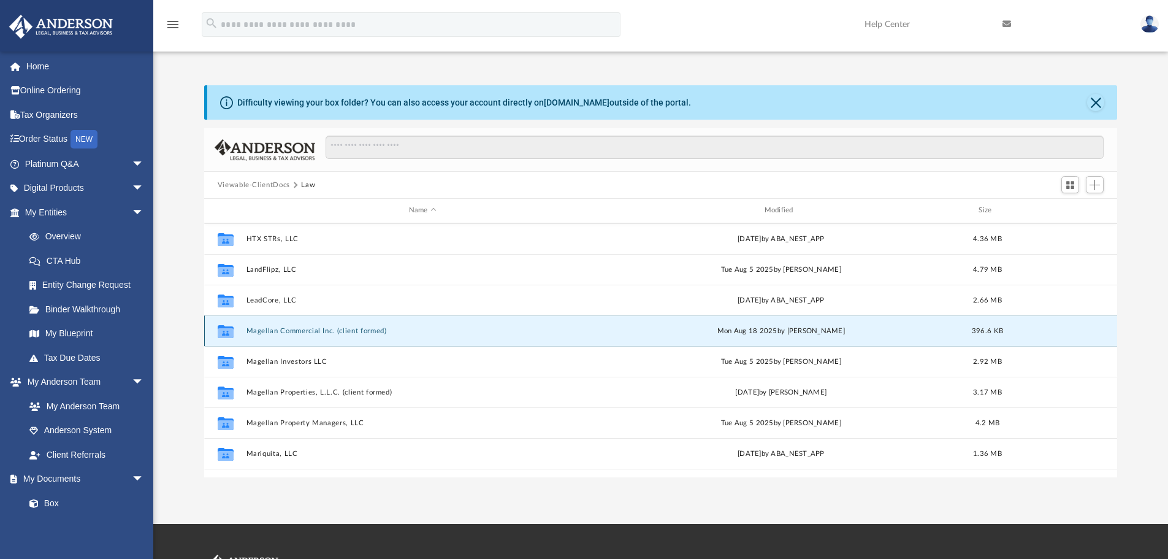
click at [262, 331] on button "Magellan Commercial Inc. (client formed)" at bounding box center [422, 331] width 353 height 8
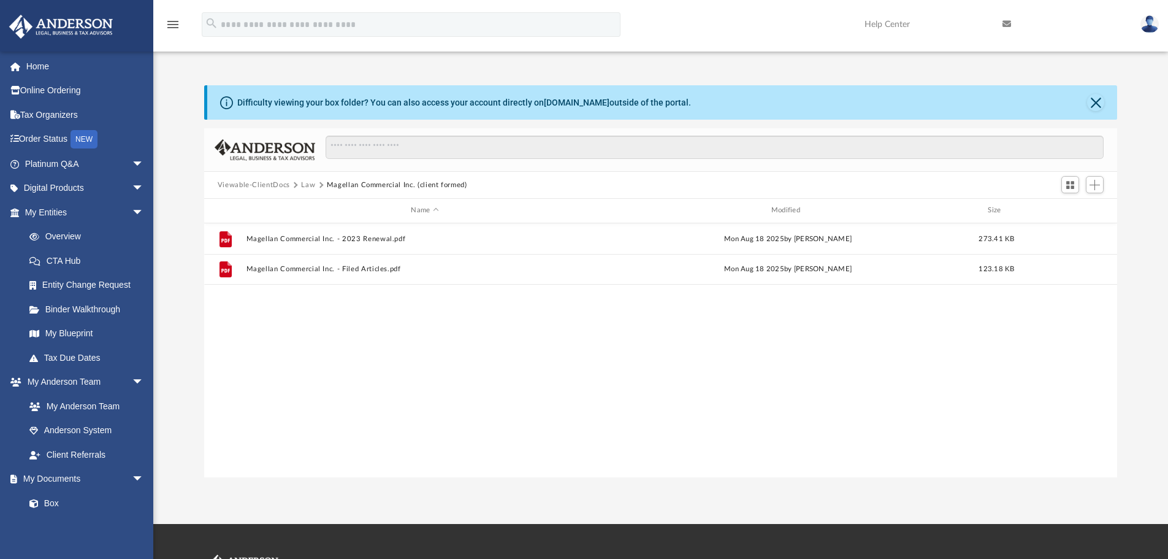
scroll to position [0, 0]
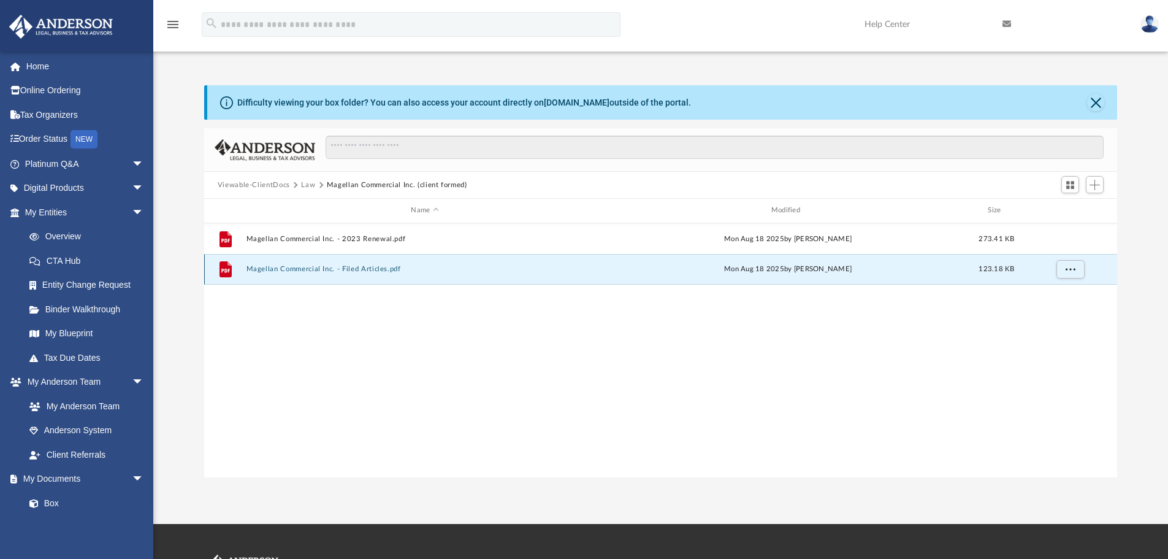
click at [326, 270] on button "Magellan Commercial Inc. - Filed Articles.pdf" at bounding box center [425, 269] width 358 height 8
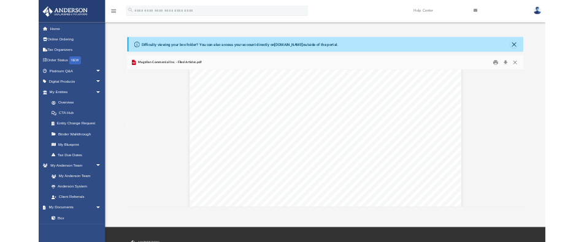
scroll to position [2995, 0]
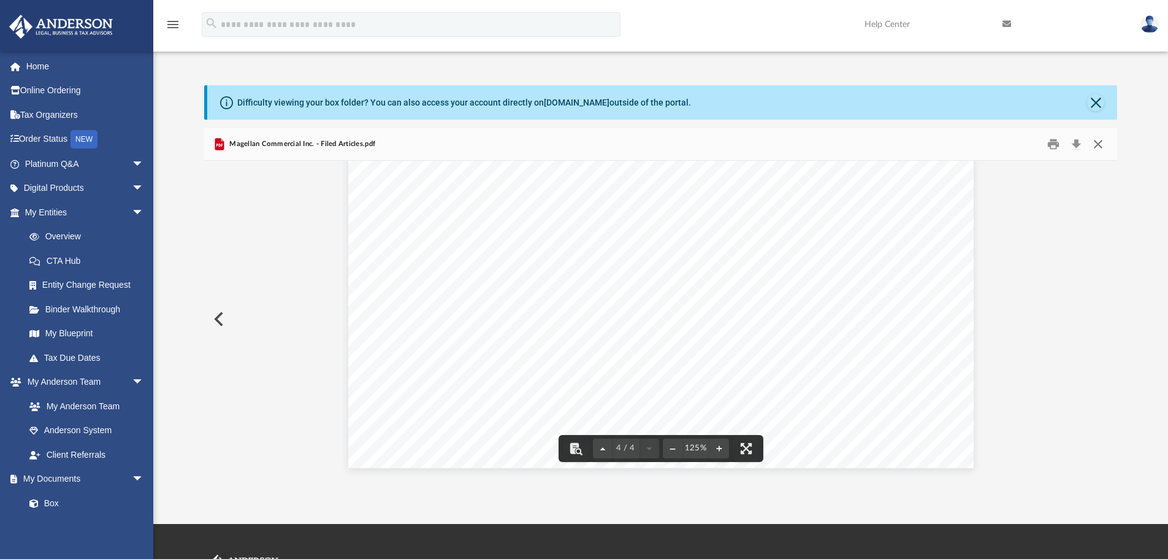
click at [1100, 140] on button "Close" at bounding box center [1098, 144] width 22 height 19
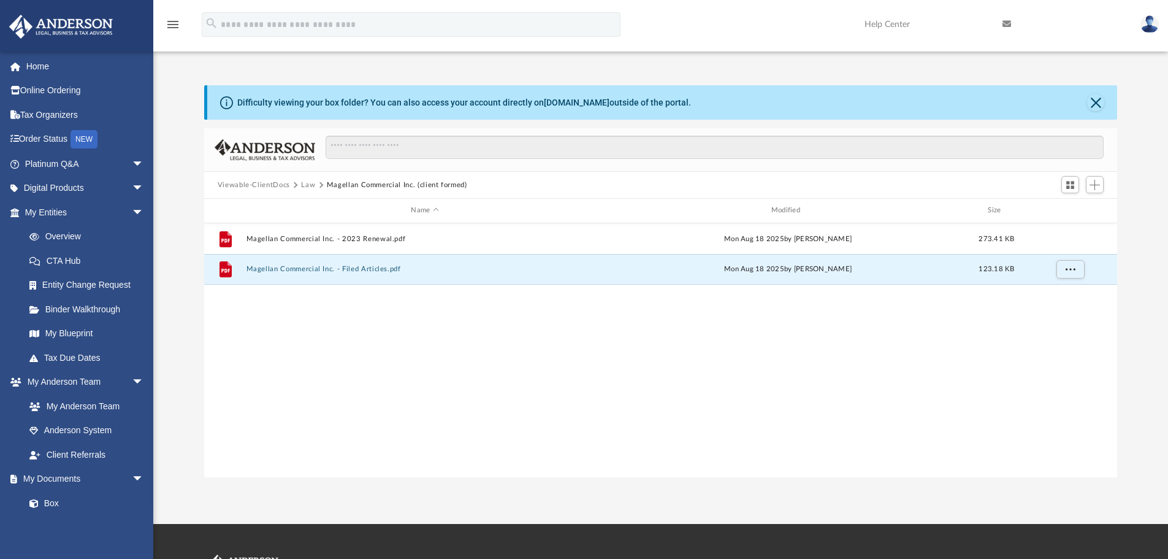
click at [313, 189] on button "Law" at bounding box center [308, 185] width 14 height 11
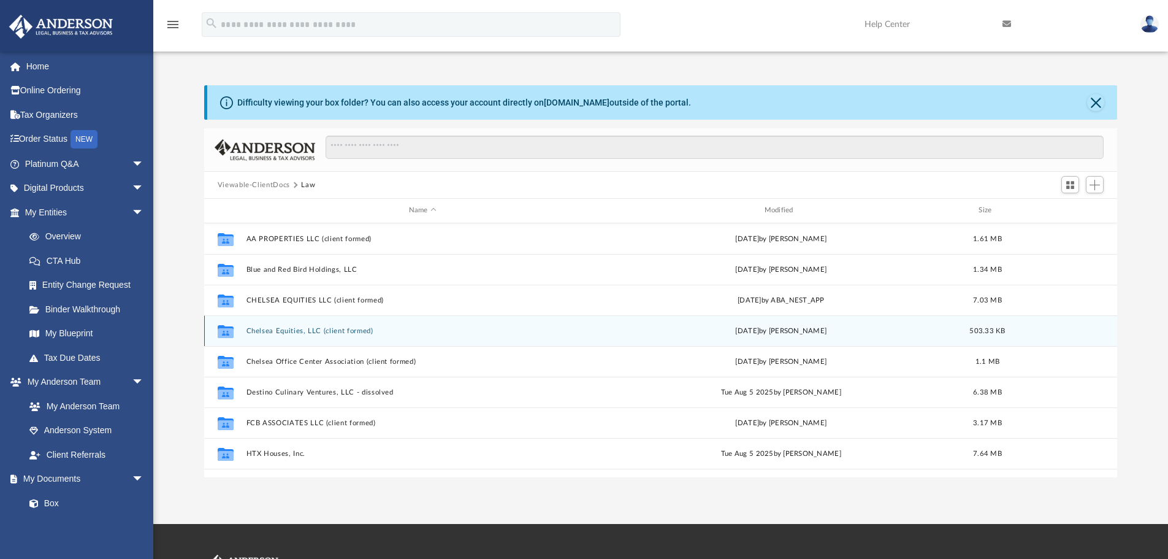
click at [300, 331] on button "Chelsea Equities, LLC (client formed)" at bounding box center [422, 331] width 353 height 8
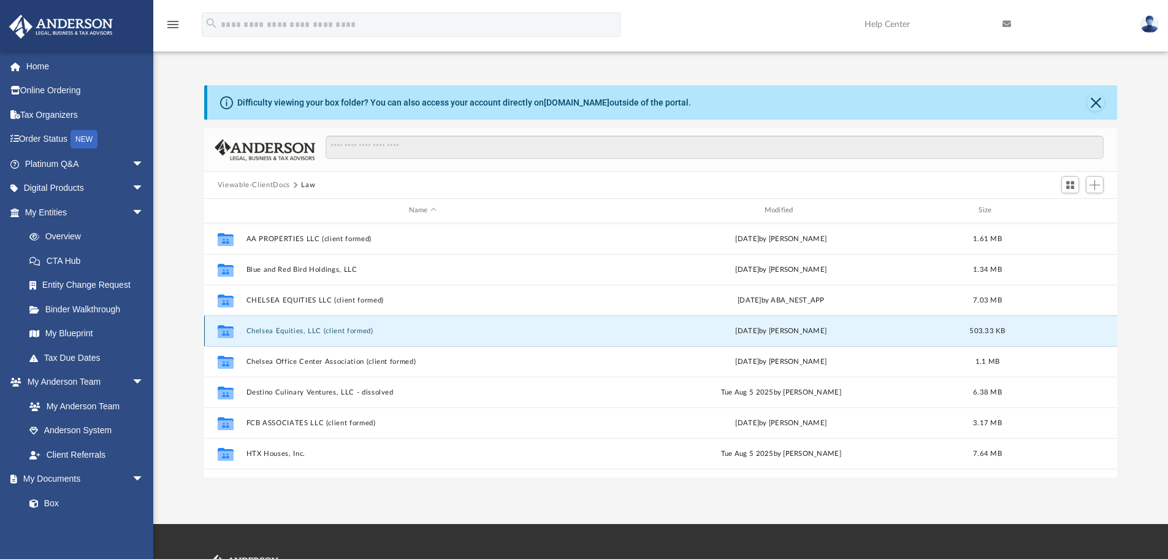
click at [300, 331] on button "Chelsea Equities, LLC (client formed)" at bounding box center [422, 331] width 353 height 8
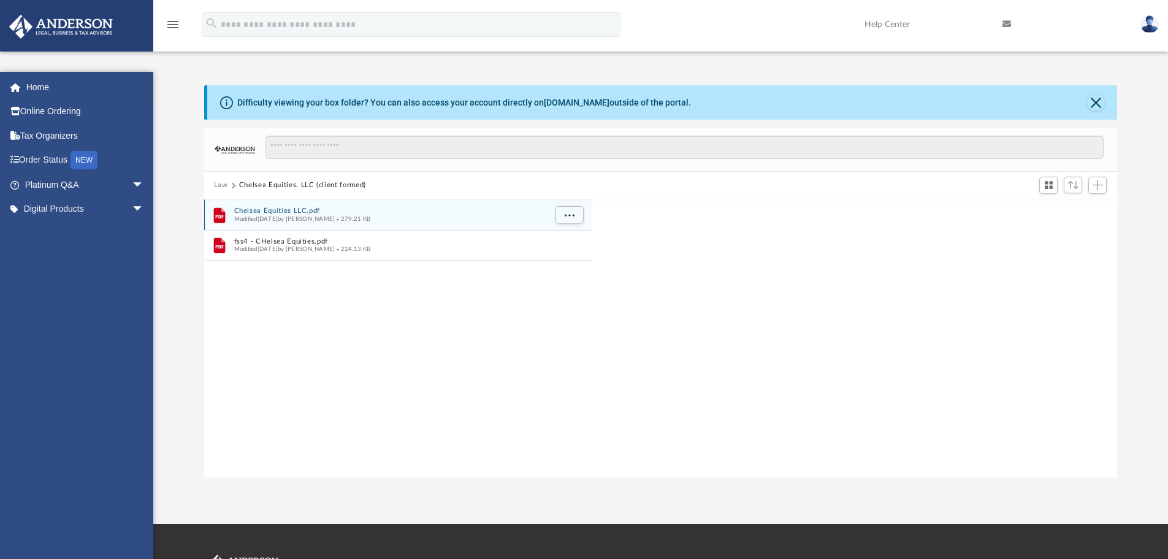
scroll to position [270, 904]
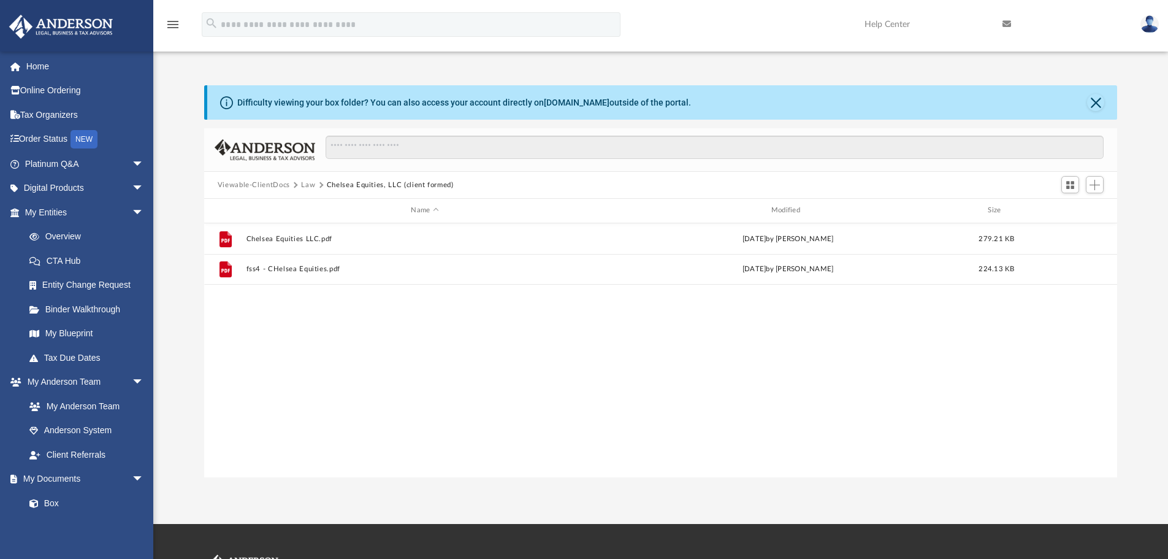
click at [305, 180] on button "Law" at bounding box center [308, 185] width 14 height 11
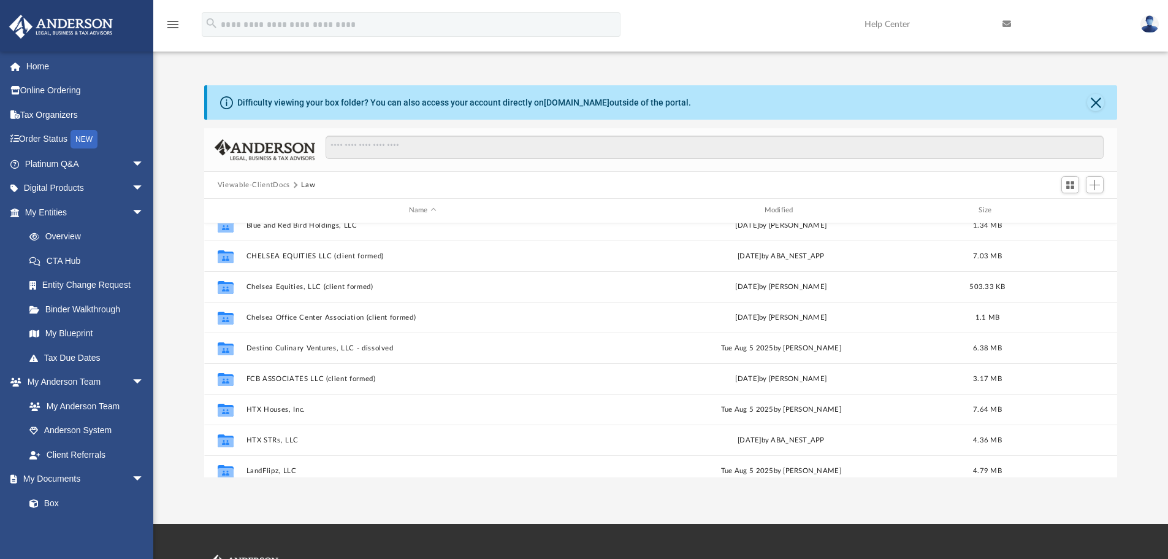
scroll to position [22, 0]
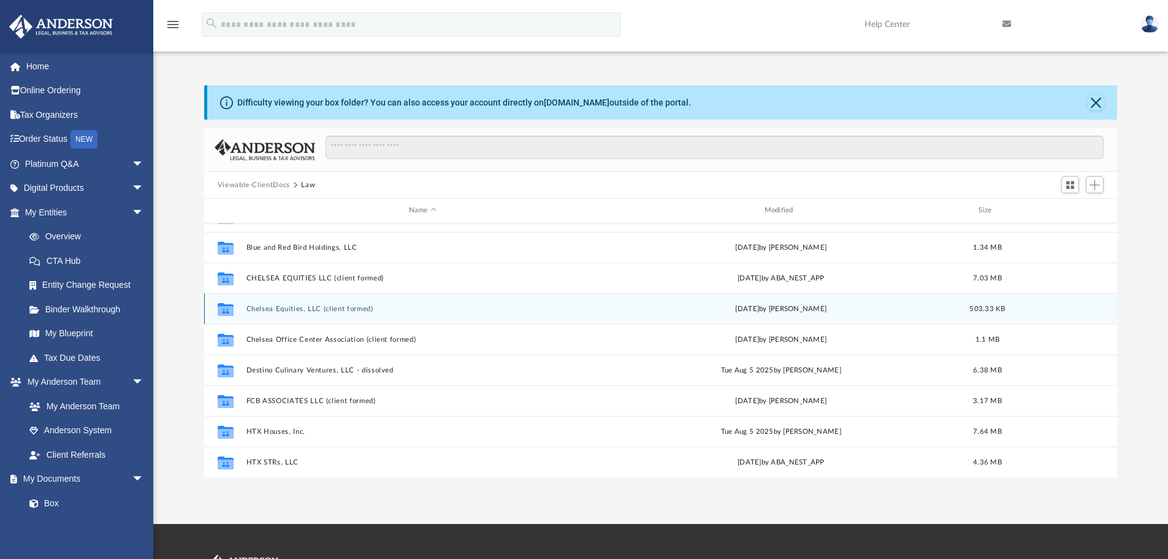
click at [328, 312] on button "Chelsea Equities, LLC (client formed)" at bounding box center [422, 309] width 353 height 8
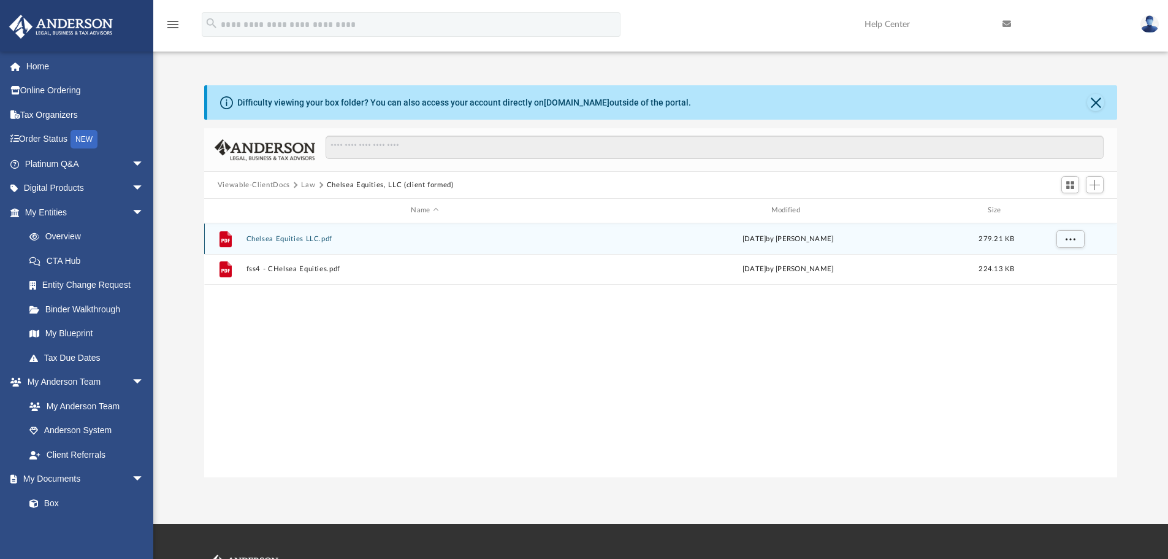
scroll to position [0, 0]
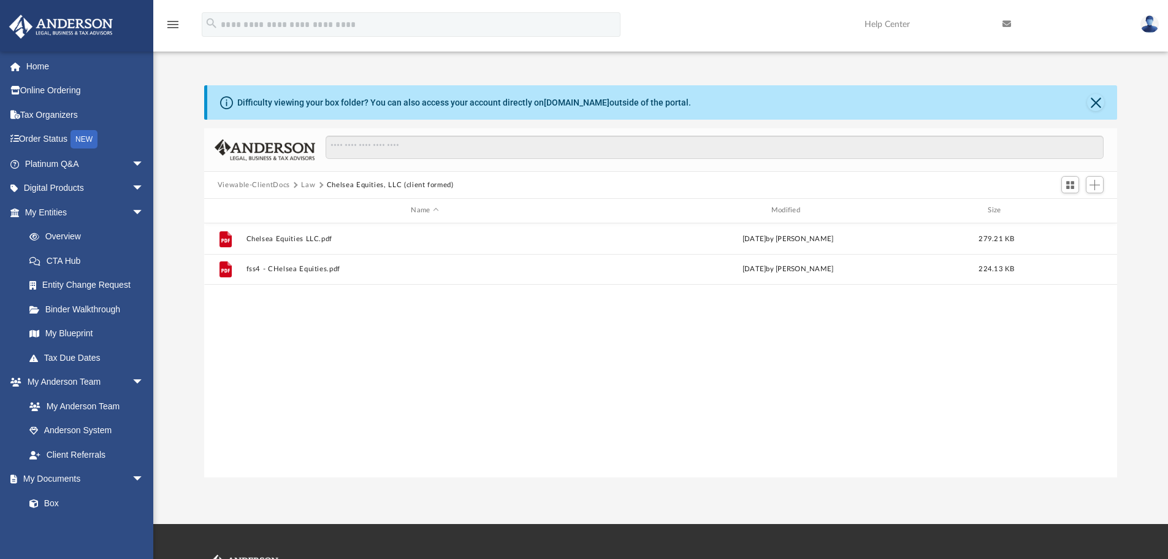
click at [353, 181] on button "Chelsea Equities, LLC (client formed)" at bounding box center [390, 185] width 127 height 11
click at [307, 185] on button "Law" at bounding box center [308, 185] width 14 height 11
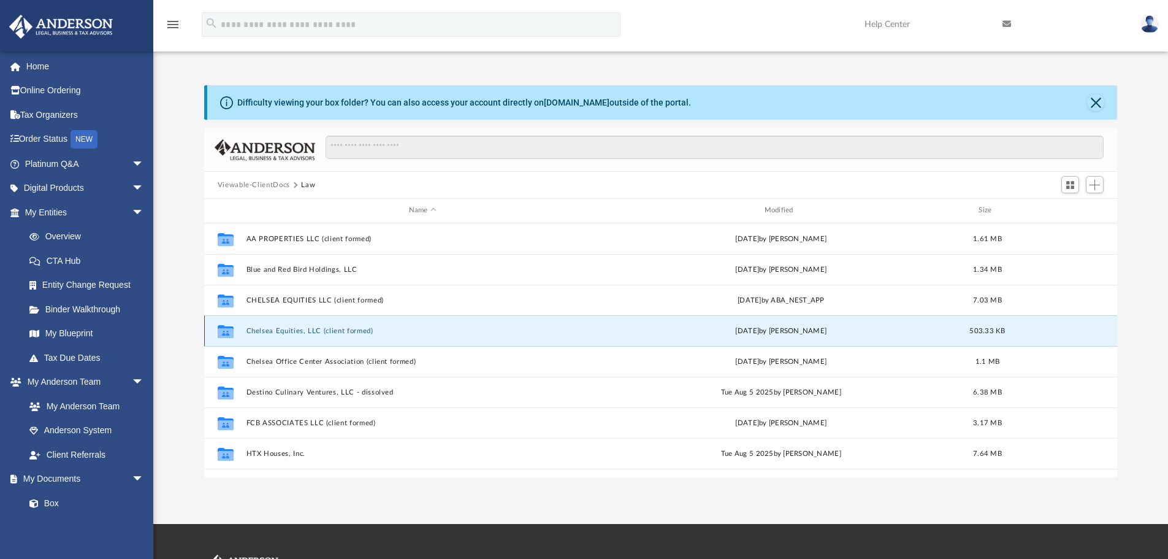
click at [333, 334] on button "Chelsea Equities, LLC (client formed)" at bounding box center [422, 331] width 353 height 8
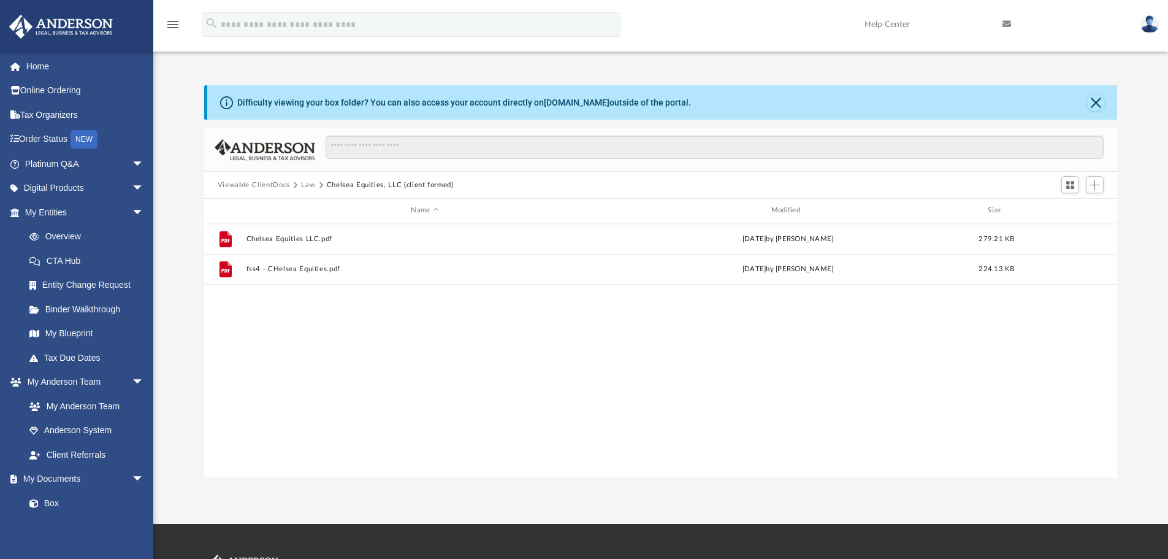
click at [308, 184] on button "Law" at bounding box center [308, 185] width 14 height 11
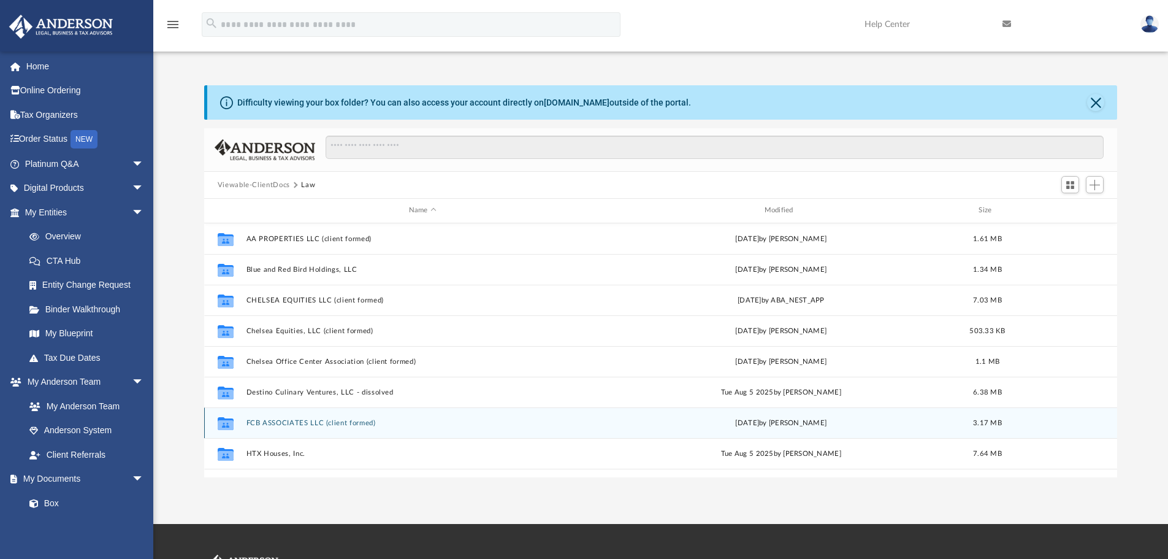
click at [318, 420] on button "FCB ASSOCIATES LLC (client formed)" at bounding box center [422, 423] width 353 height 8
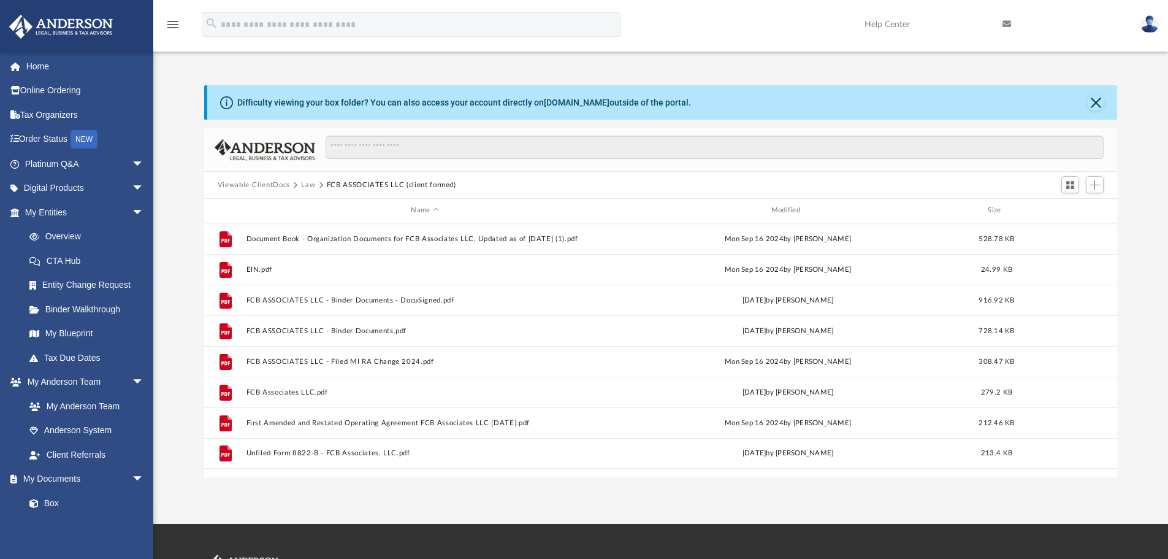
click at [305, 185] on button "Law" at bounding box center [308, 185] width 14 height 11
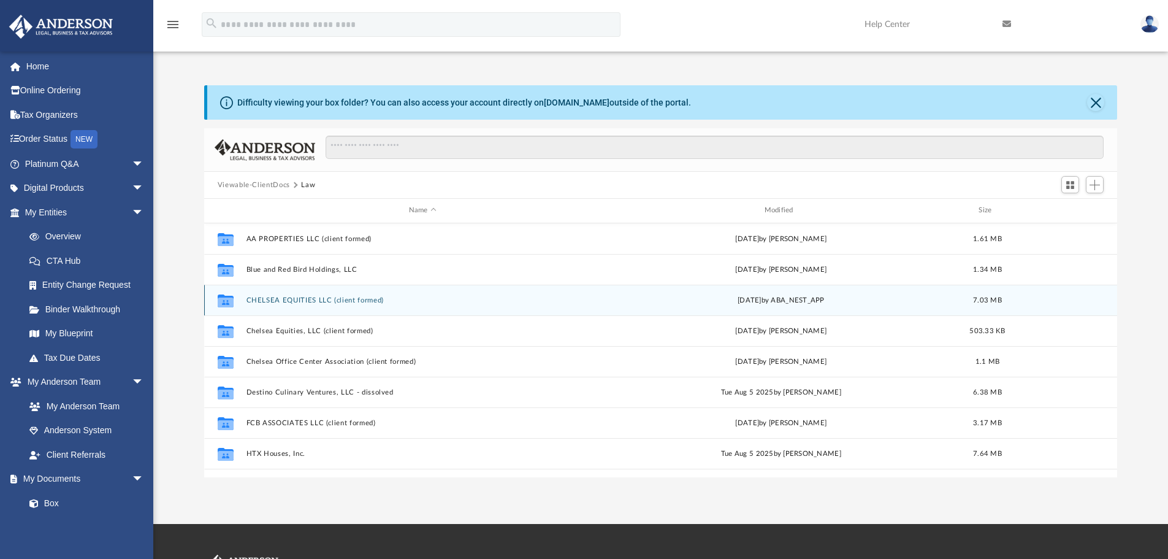
click at [307, 302] on button "CHELSEA EQUITIES LLC (client formed)" at bounding box center [422, 300] width 353 height 8
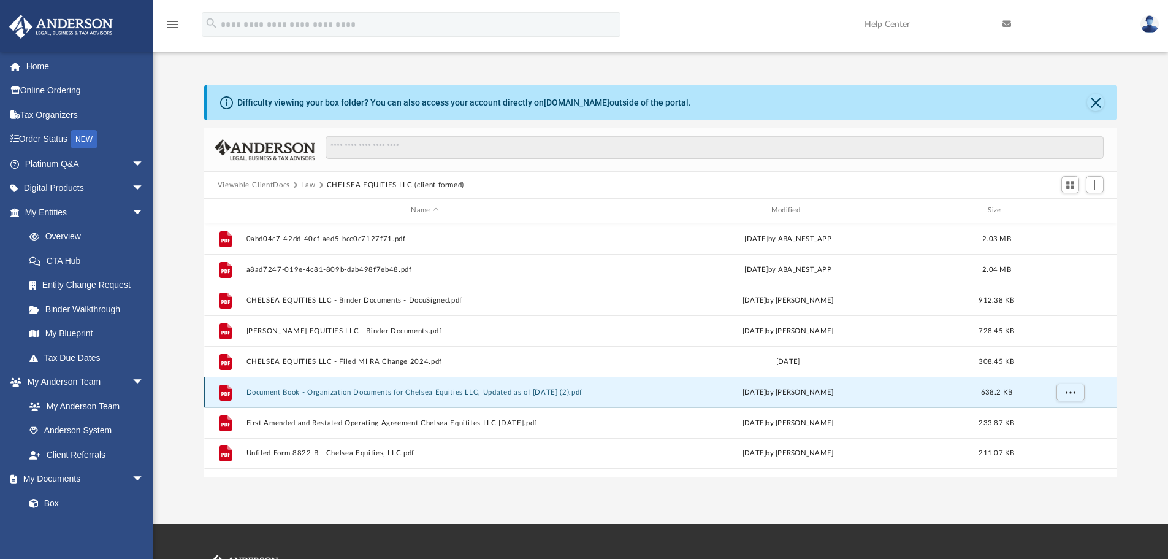
click at [418, 388] on button "Document Book - Organization Documents for Chelsea Equities LLC, Updated as of …" at bounding box center [425, 392] width 358 height 8
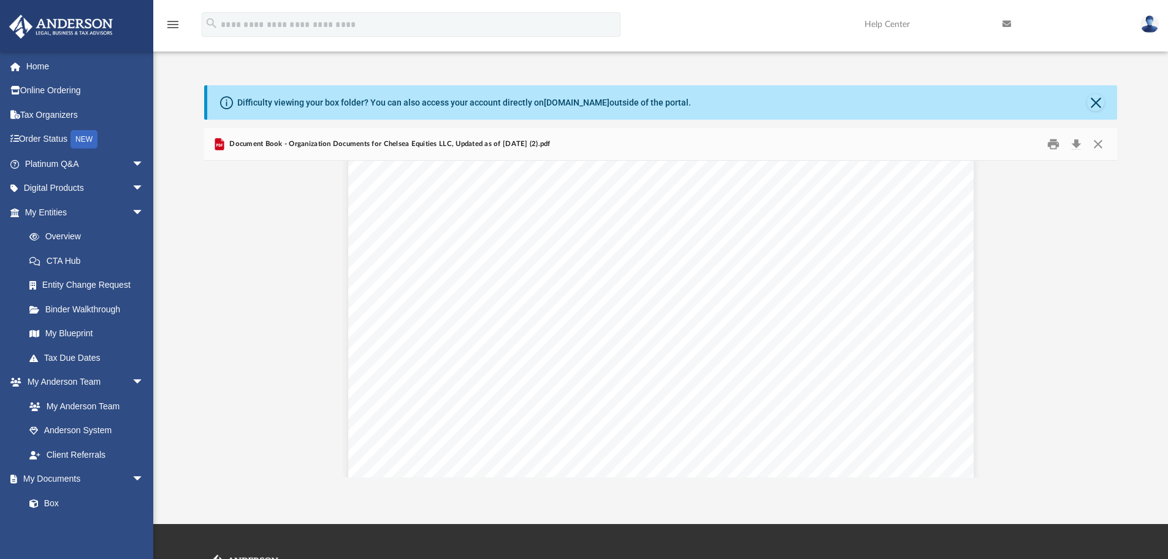
scroll to position [1595, 0]
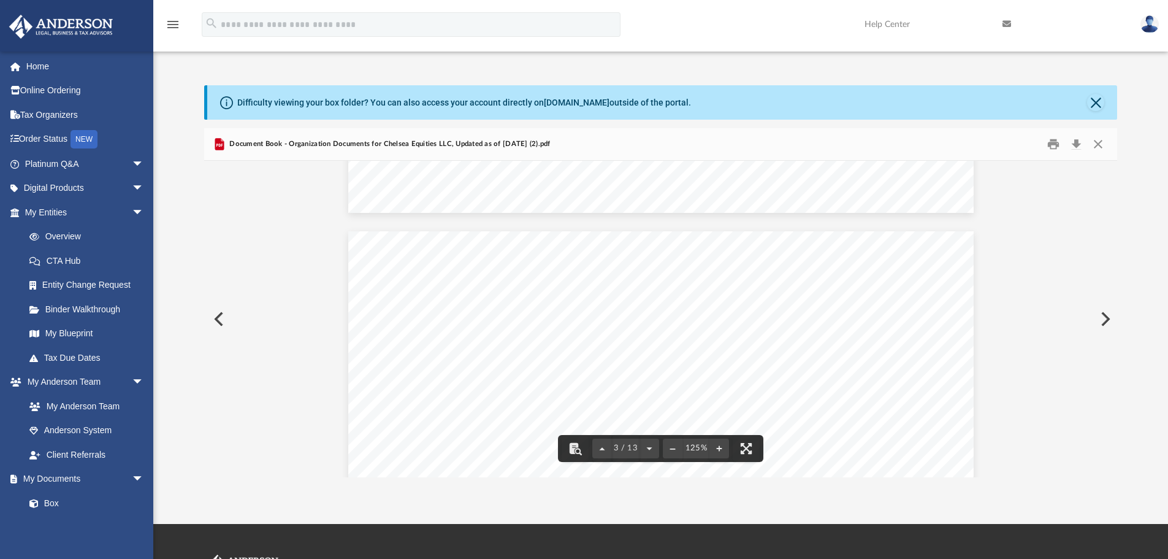
click at [220, 313] on button "Preview" at bounding box center [217, 319] width 27 height 34
click at [1095, 143] on button "Close" at bounding box center [1098, 144] width 22 height 19
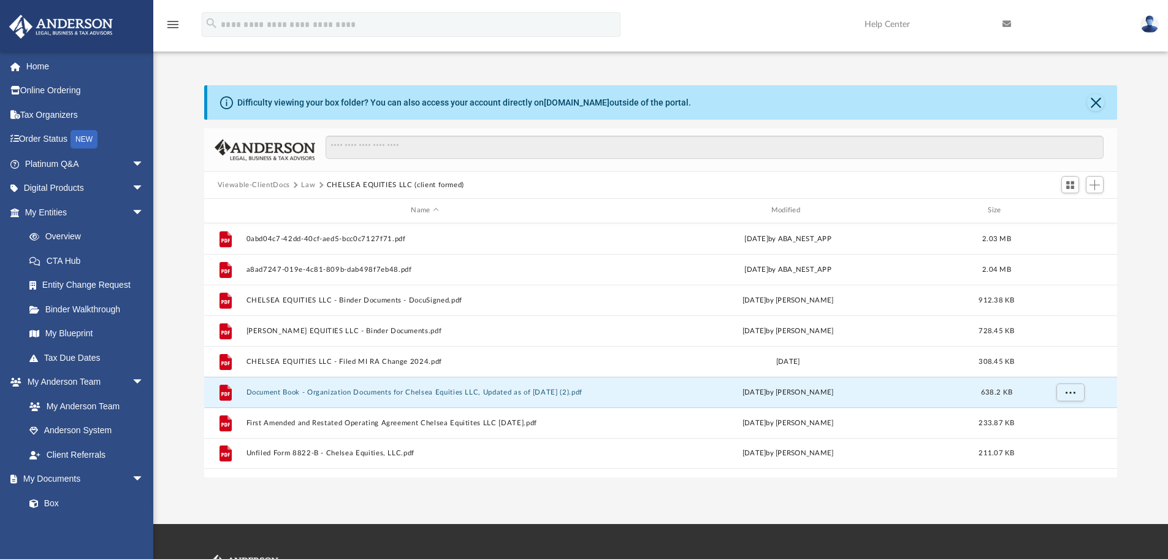
click at [311, 185] on button "Law" at bounding box center [308, 185] width 14 height 11
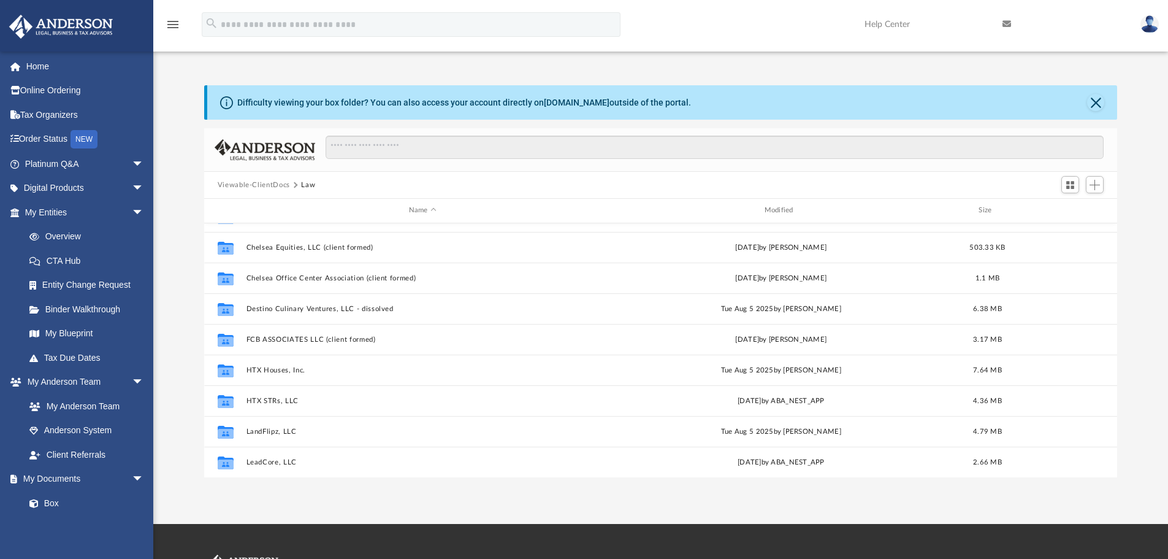
scroll to position [0, 0]
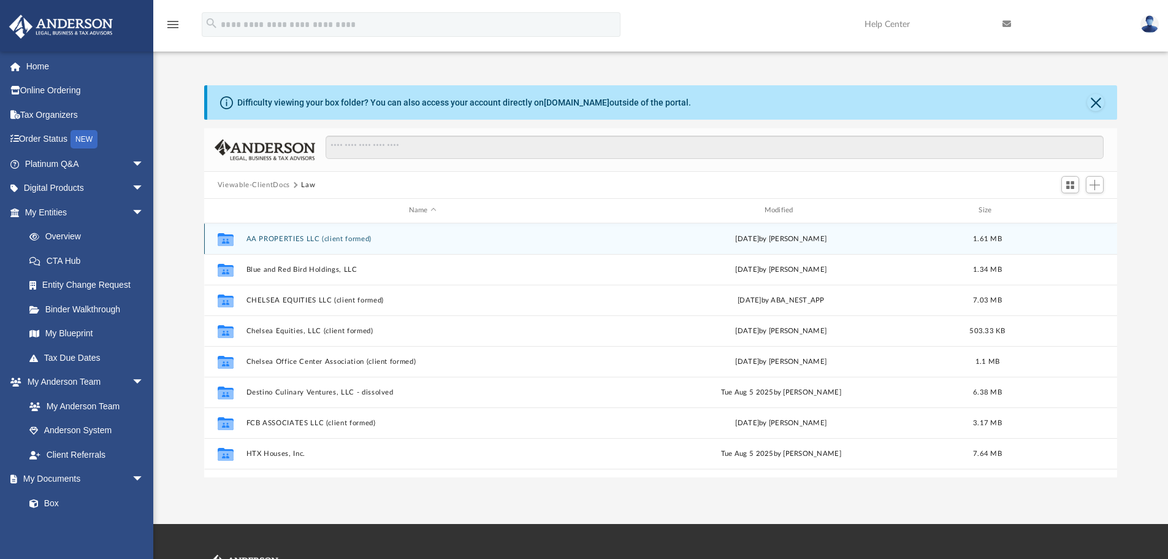
click at [304, 240] on button "AA PROPERTIES LLC (client formed)" at bounding box center [422, 239] width 353 height 8
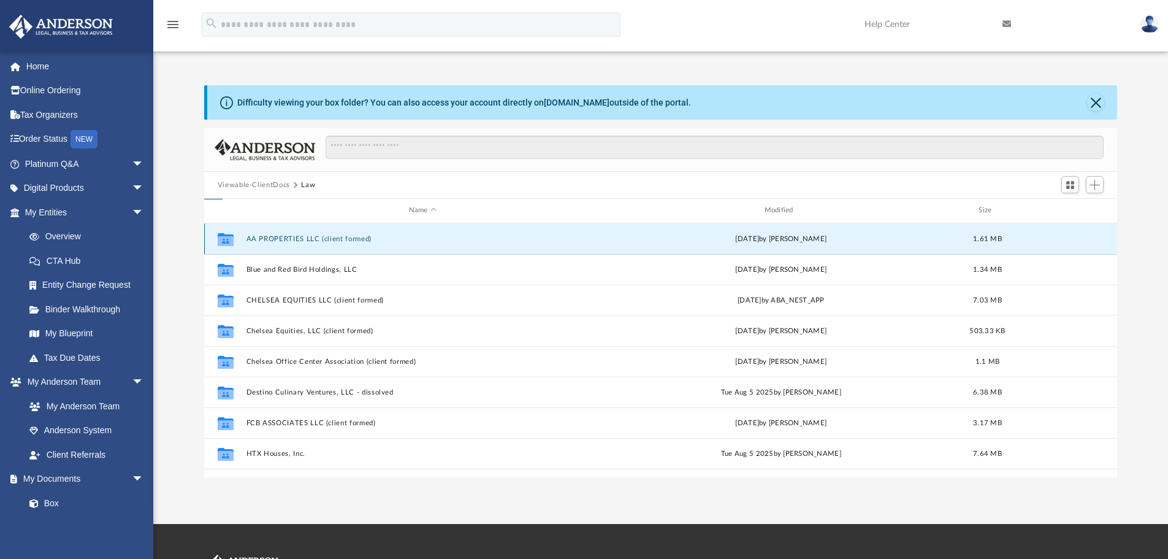
click at [304, 240] on button "AA PROPERTIES LLC (client formed)" at bounding box center [422, 239] width 353 height 8
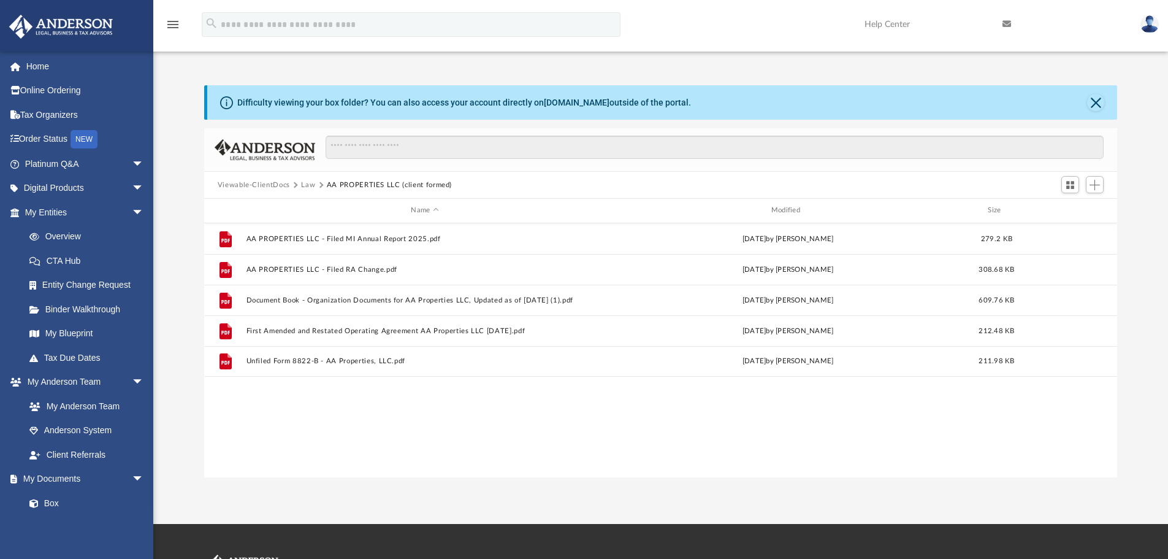
click at [307, 185] on button "Law" at bounding box center [308, 185] width 14 height 11
